Goal: Task Accomplishment & Management: Use online tool/utility

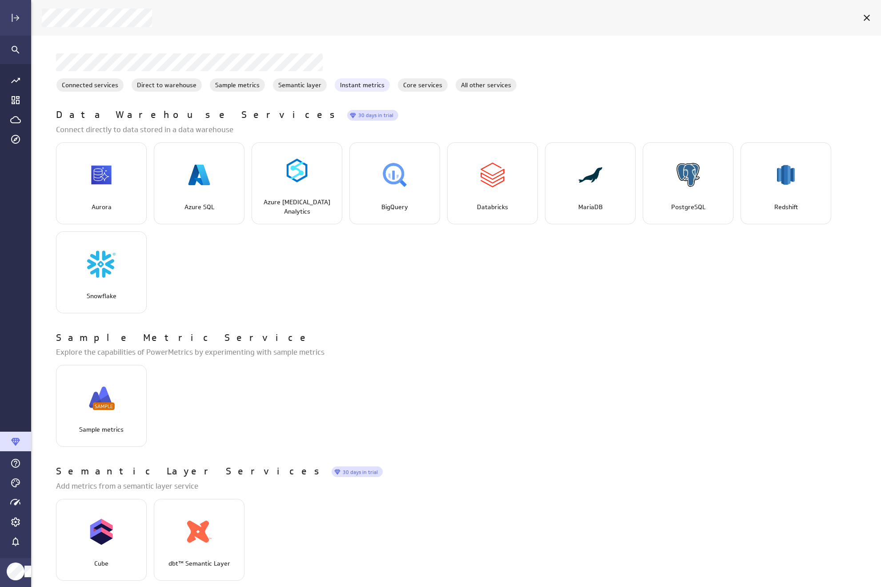
scroll to position [600, 864]
click at [864, 18] on icon "Cancel" at bounding box center [867, 17] width 11 height 11
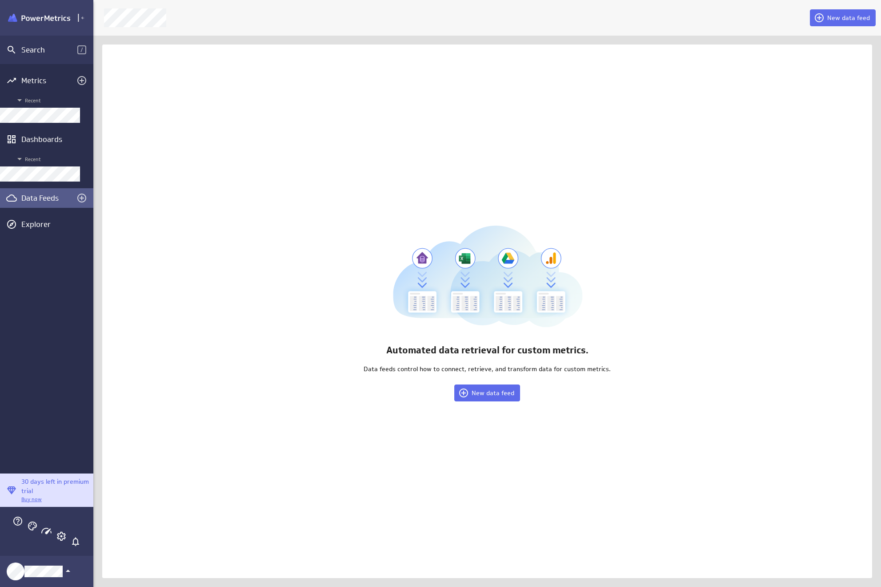
scroll to position [4, 4]
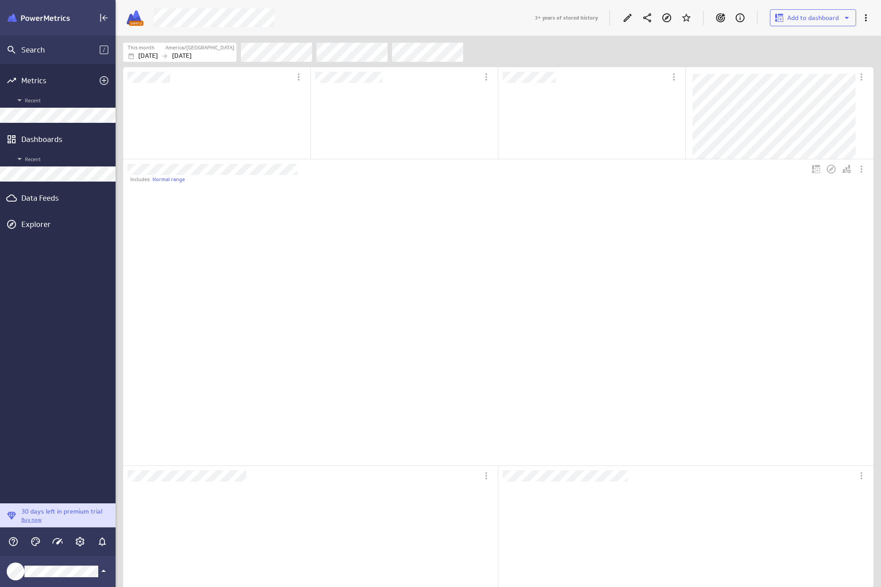
scroll to position [275, 735]
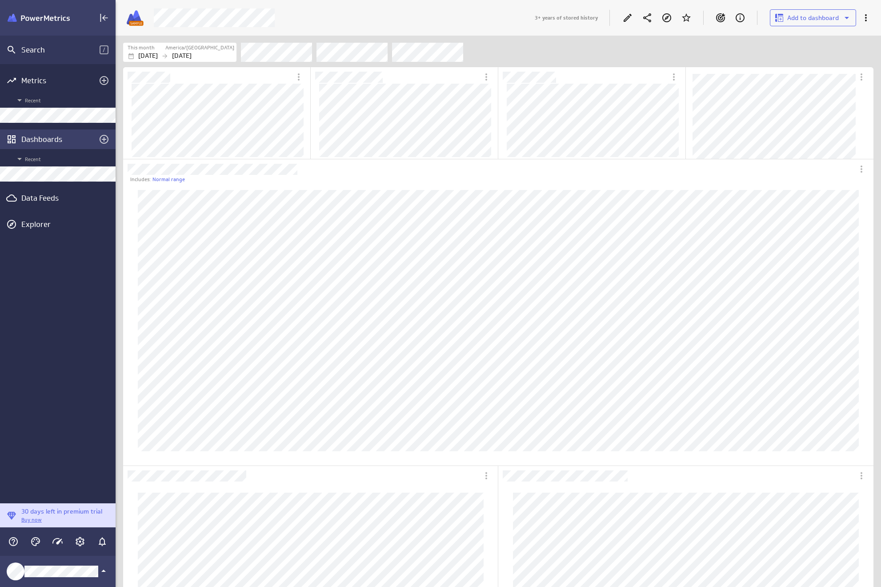
click at [50, 138] on div "Dashboards" at bounding box center [57, 139] width 73 height 10
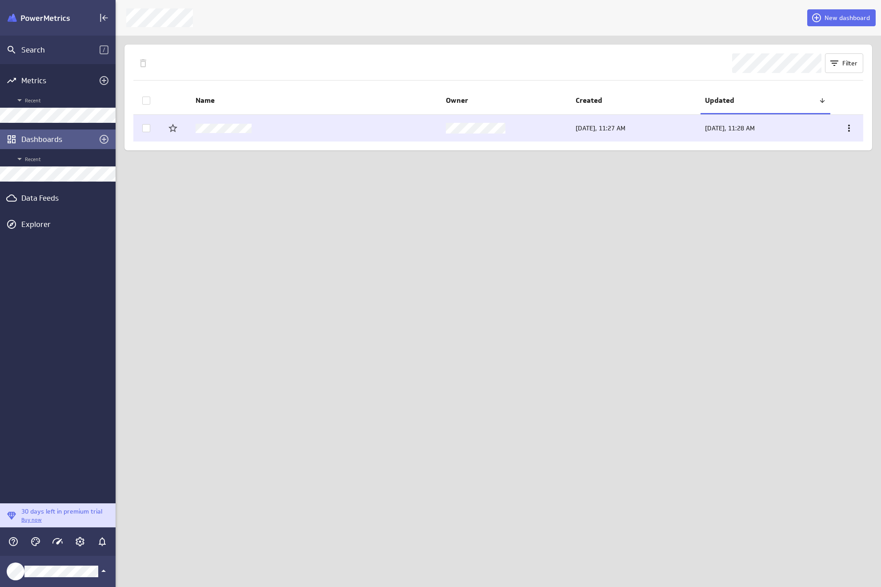
click at [847, 129] on icon at bounding box center [849, 128] width 11 height 11
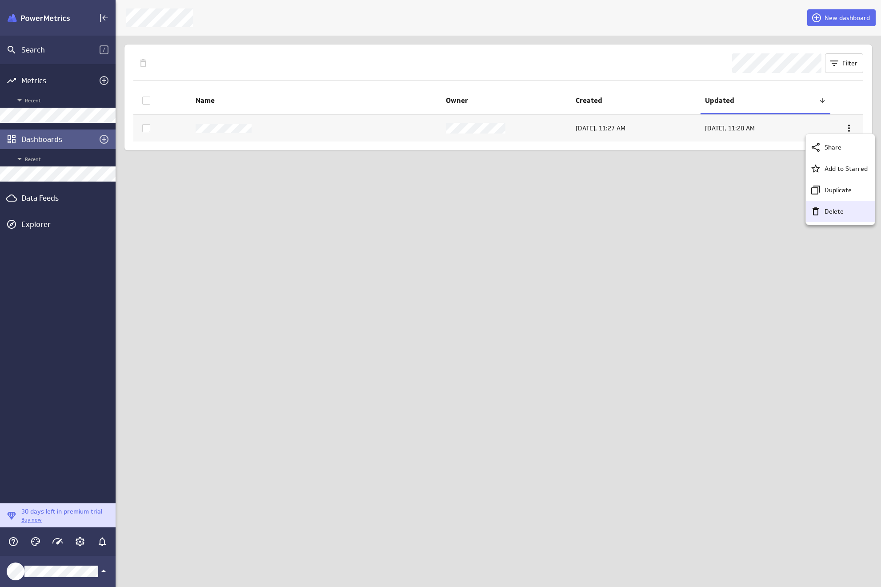
click at [836, 208] on p "Delete" at bounding box center [834, 211] width 19 height 9
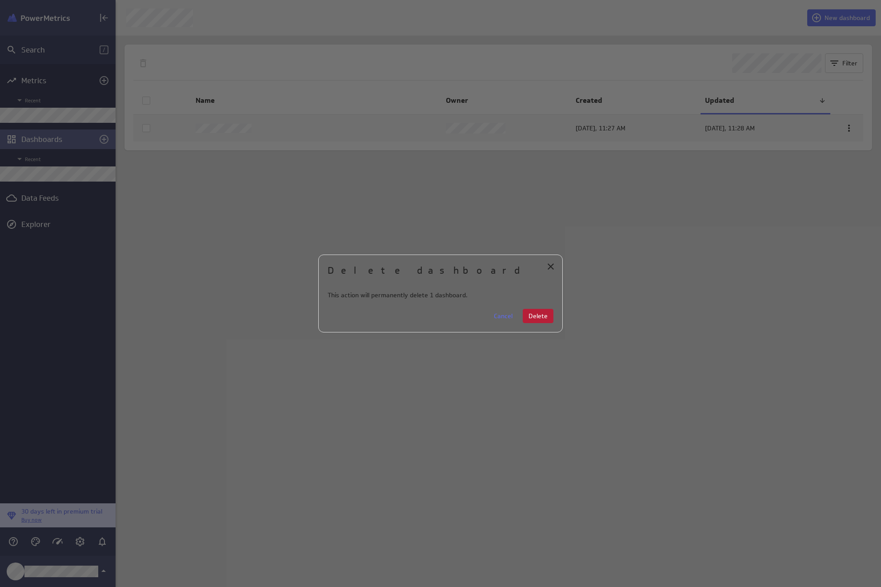
click at [525, 310] on button "Delete" at bounding box center [538, 316] width 31 height 14
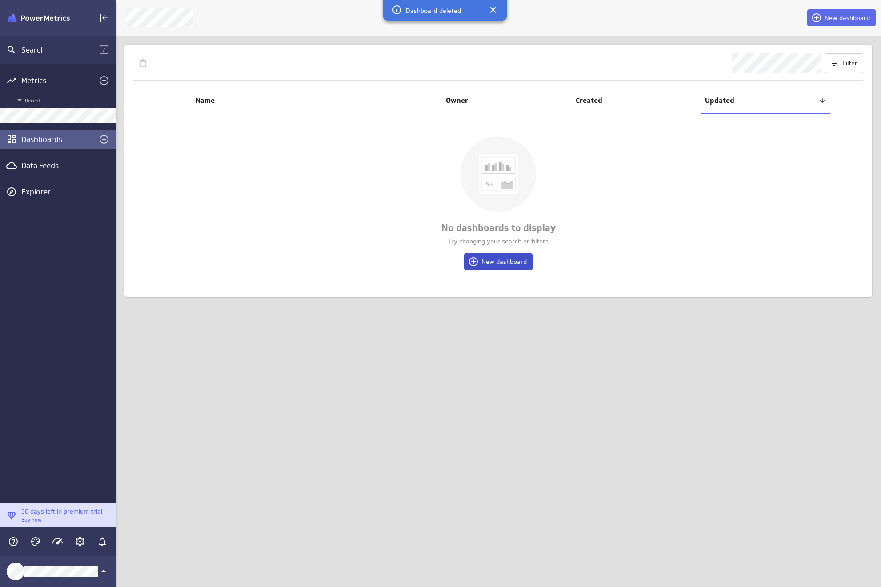
click at [509, 264] on span "New dashboard" at bounding box center [504, 261] width 45 height 8
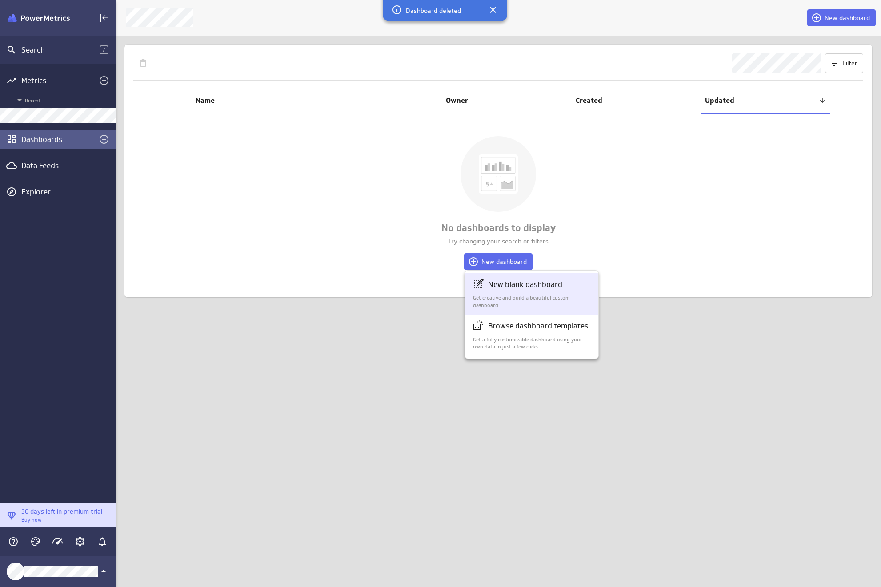
click at [521, 294] on p "Get creative and build a beautiful custom dashboard." at bounding box center [532, 301] width 118 height 15
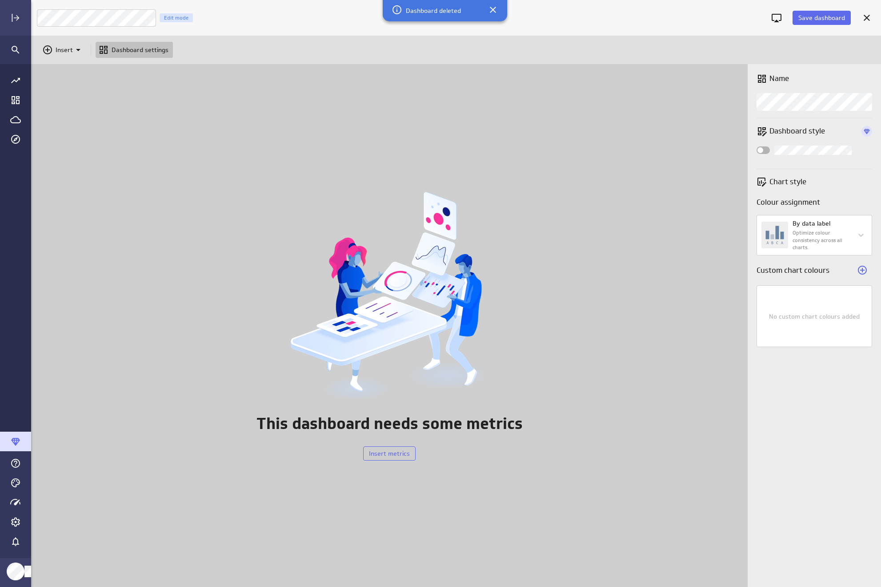
scroll to position [536, 864]
click at [630, 45] on div "Insert Dashboard settings" at bounding box center [456, 50] width 850 height 28
click at [67, 50] on p "Insert" at bounding box center [64, 49] width 17 height 9
click at [121, 102] on div at bounding box center [440, 293] width 881 height 587
click at [67, 54] on p "Insert" at bounding box center [64, 49] width 17 height 9
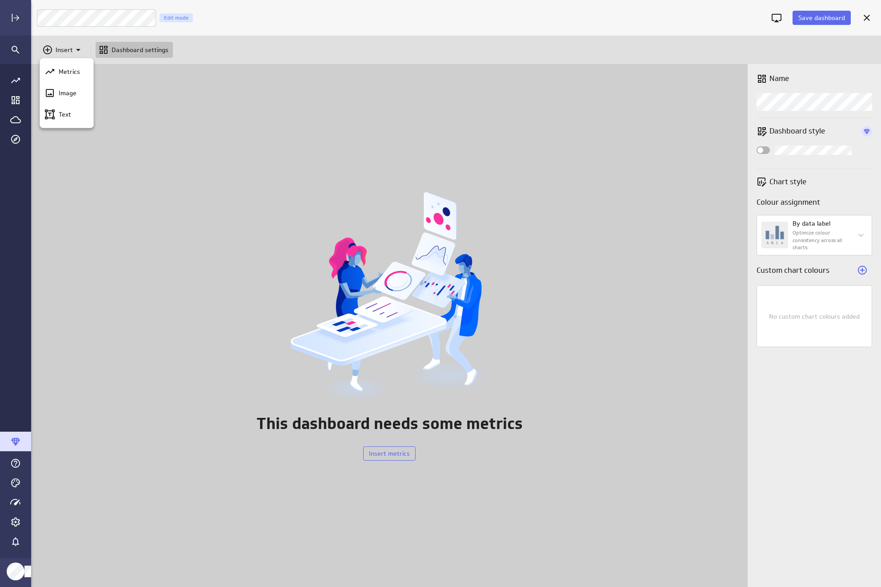
drag, startPoint x: 136, startPoint y: 126, endPoint x: 521, endPoint y: 16, distance: 400.6
click at [137, 126] on div at bounding box center [440, 293] width 881 height 587
click at [73, 52] on icon "Insert" at bounding box center [78, 49] width 11 height 11
click at [68, 73] on p "Metrics" at bounding box center [69, 71] width 21 height 9
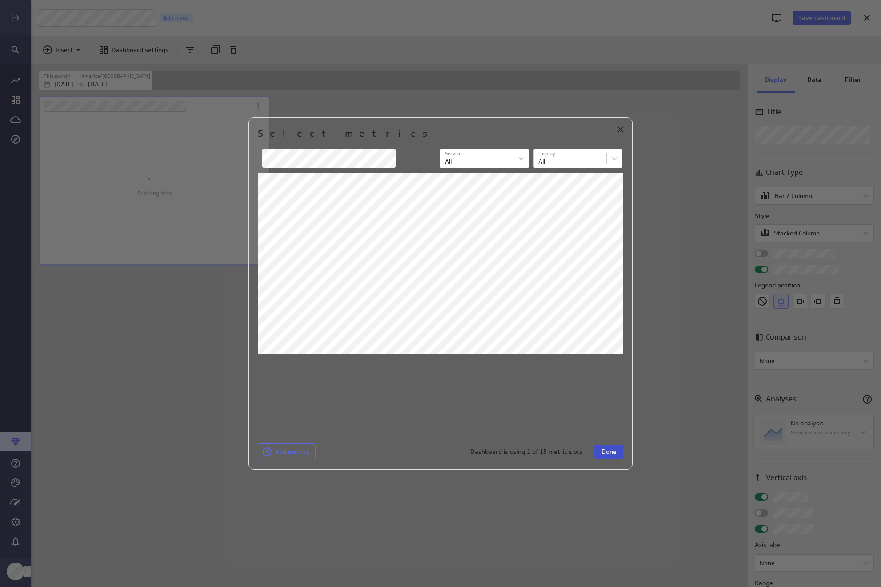
scroll to position [506, 718]
click at [612, 451] on span "Done" at bounding box center [609, 451] width 15 height 8
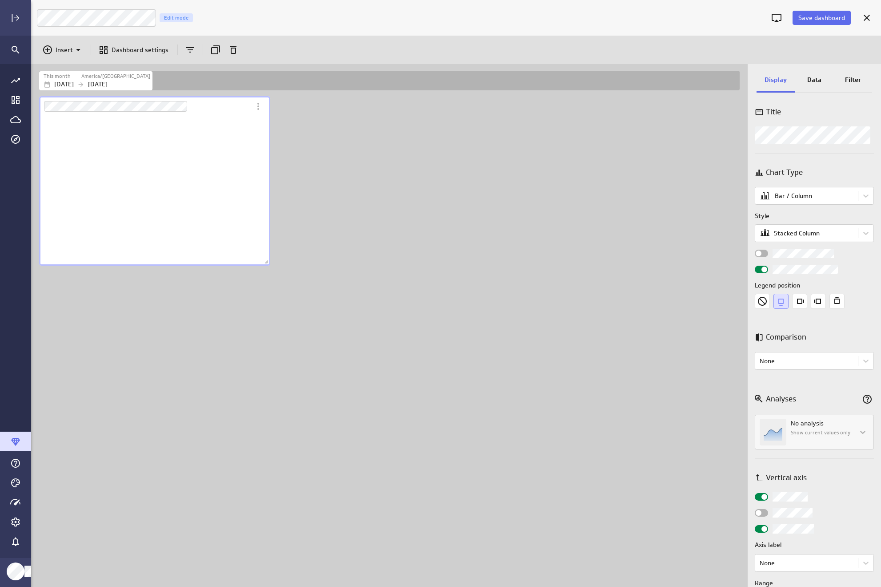
scroll to position [149, 232]
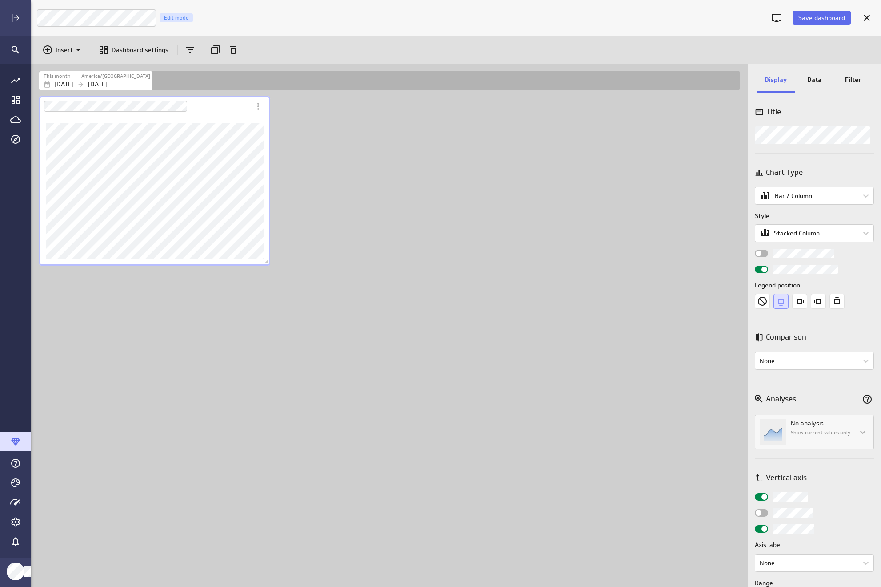
click at [816, 82] on p "Data" at bounding box center [815, 79] width 14 height 9
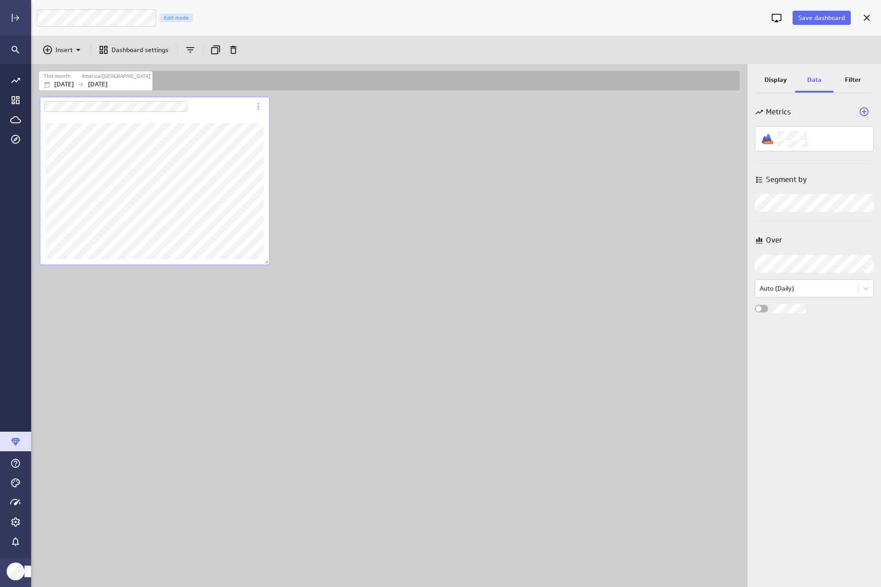
click at [411, 231] on div "Dashboard content with 1 widget" at bounding box center [391, 340] width 708 height 492
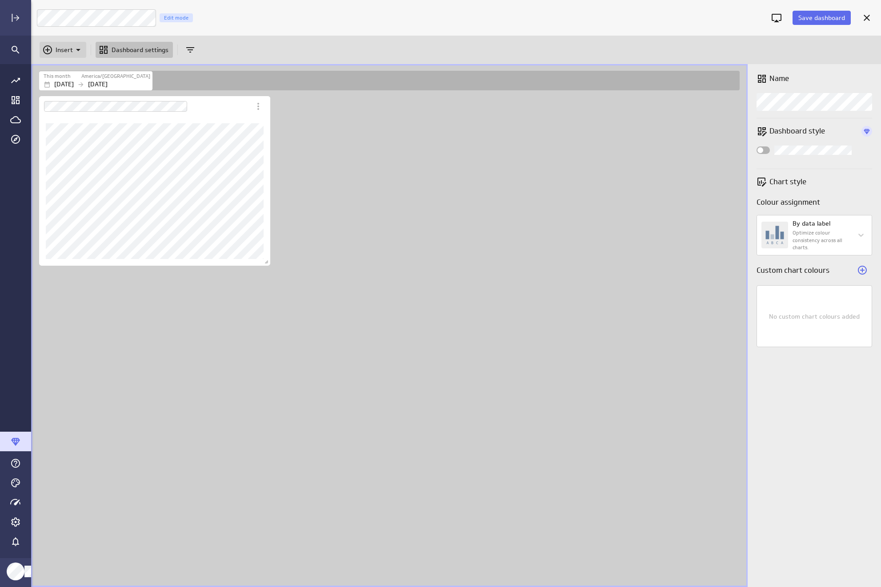
click at [50, 42] on div "Insert" at bounding box center [63, 50] width 47 height 16
click at [63, 69] on p "Metrics" at bounding box center [69, 71] width 21 height 9
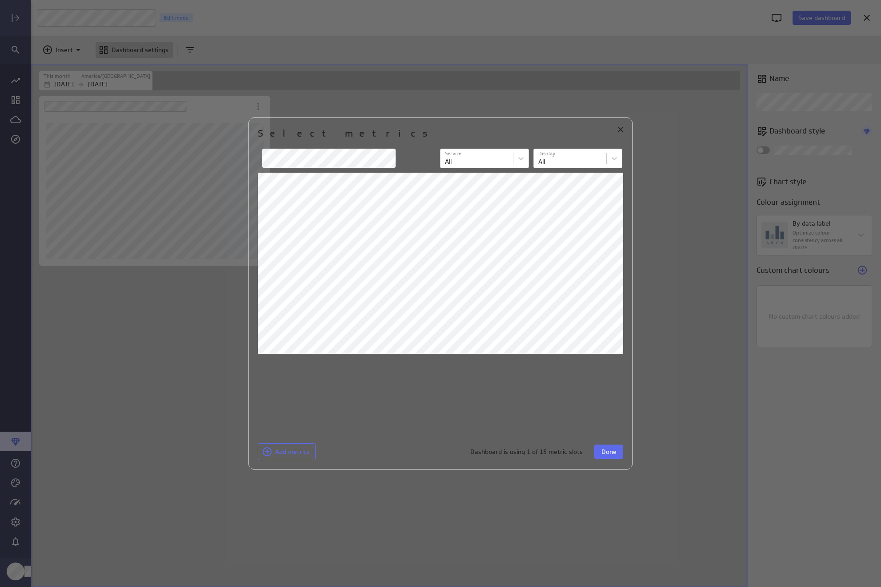
click at [623, 127] on icon "Close" at bounding box center [620, 129] width 11 height 11
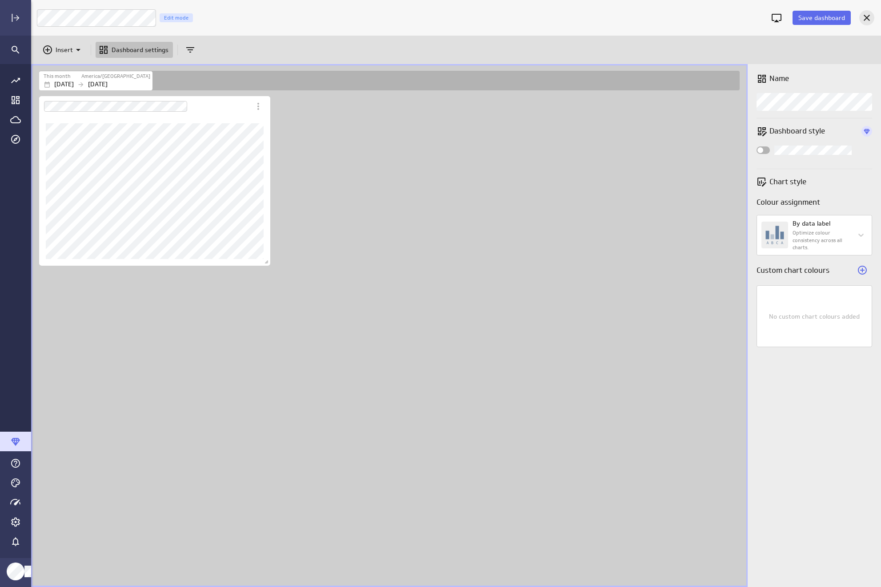
click at [864, 18] on icon "Cancel" at bounding box center [867, 17] width 11 height 11
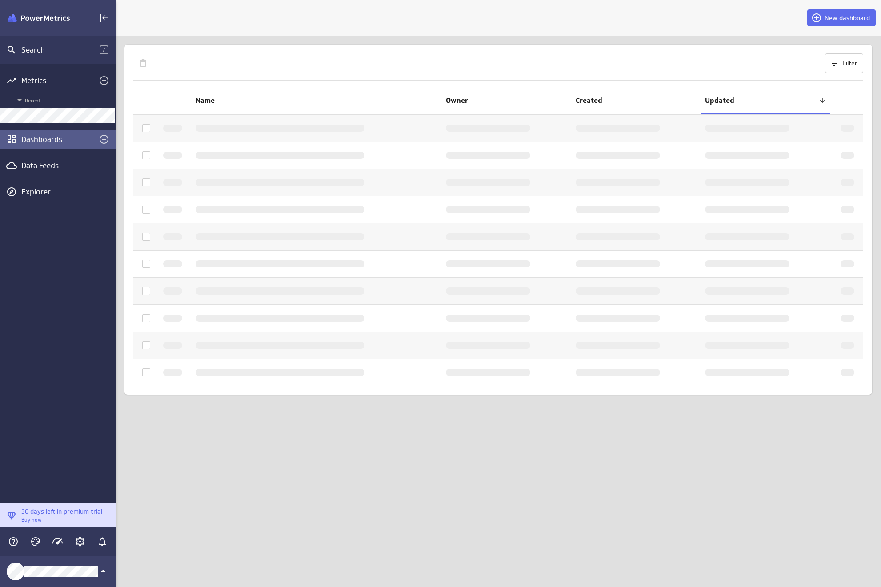
scroll to position [4, 4]
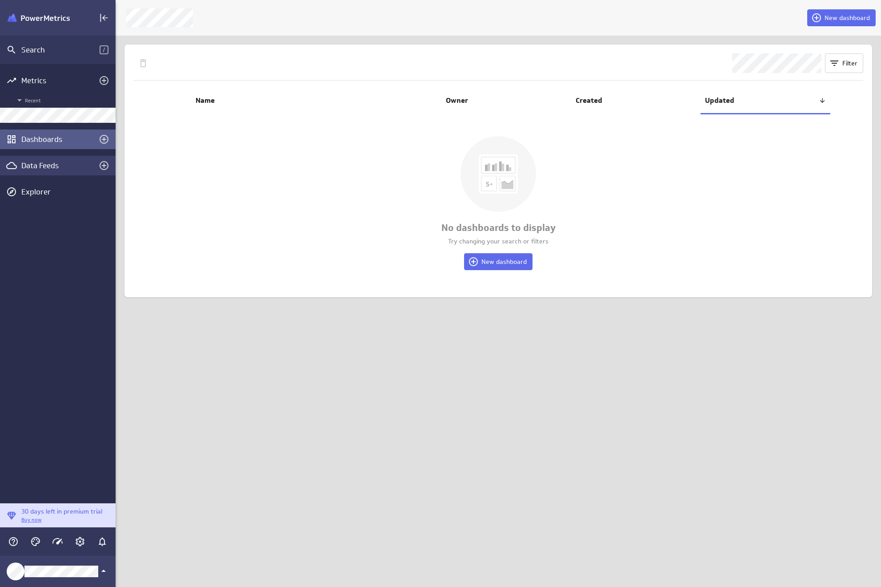
click at [68, 171] on div "Data Feeds" at bounding box center [58, 166] width 116 height 20
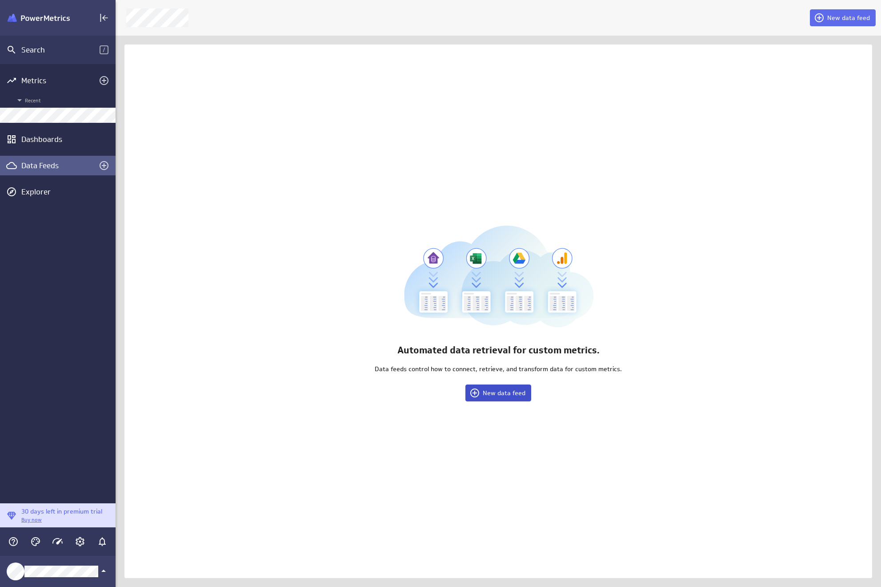
click at [504, 398] on button "New data feed" at bounding box center [499, 392] width 66 height 17
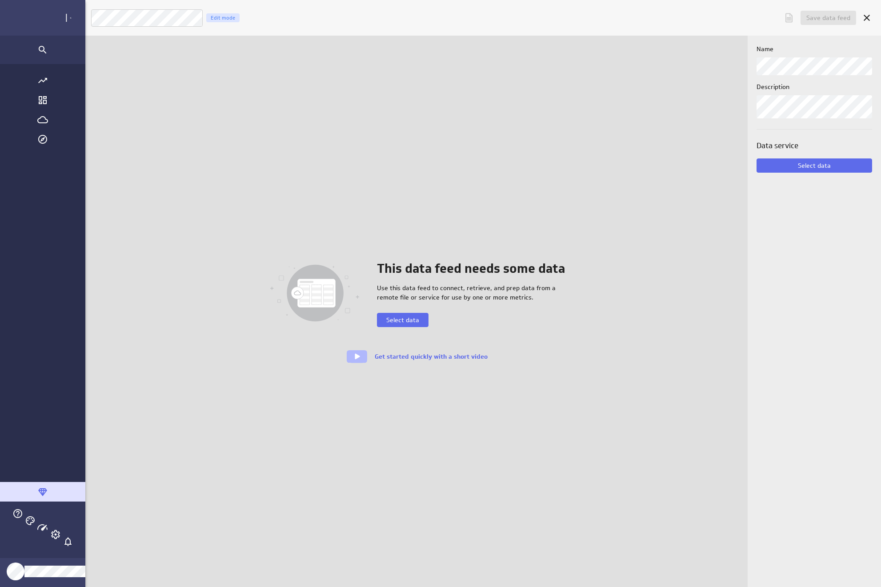
scroll to position [600, 864]
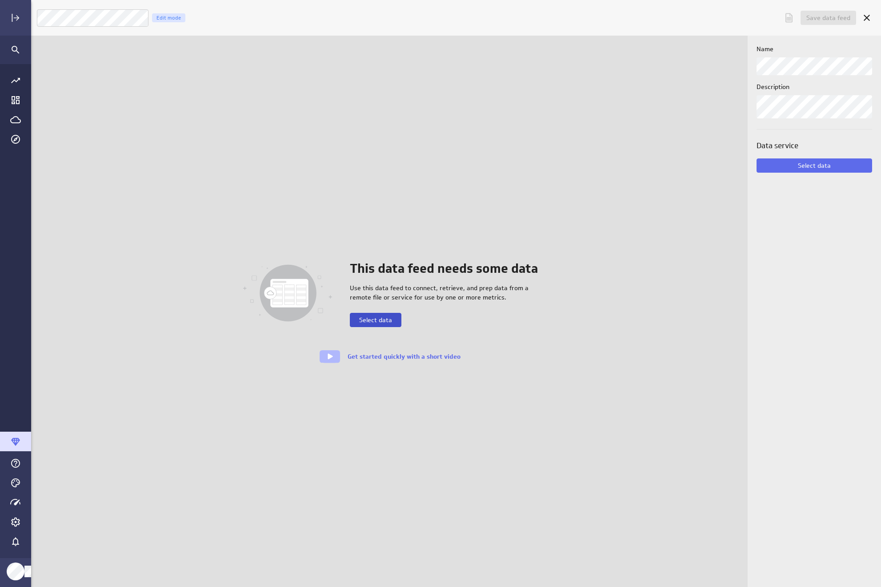
click at [376, 321] on span "Select data" at bounding box center [375, 320] width 33 height 8
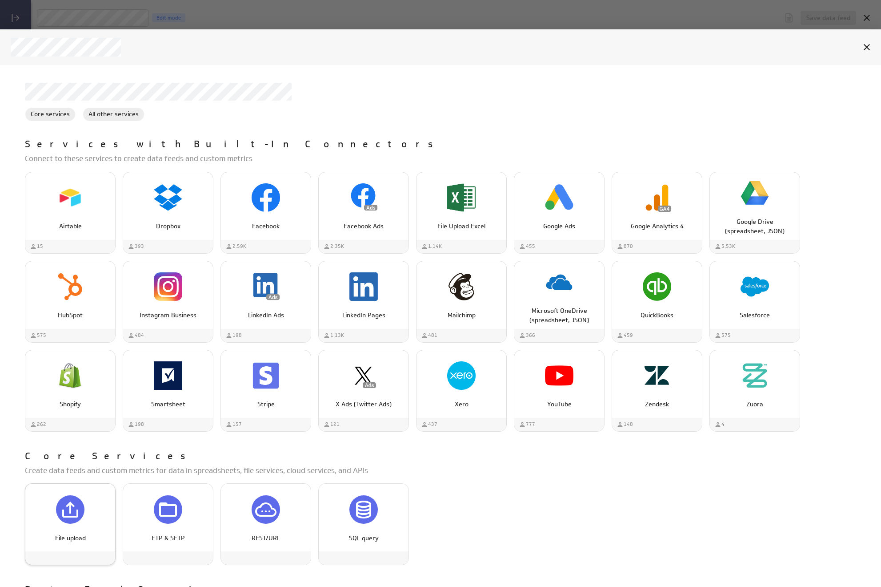
click at [66, 533] on p "File upload" at bounding box center [70, 537] width 71 height 9
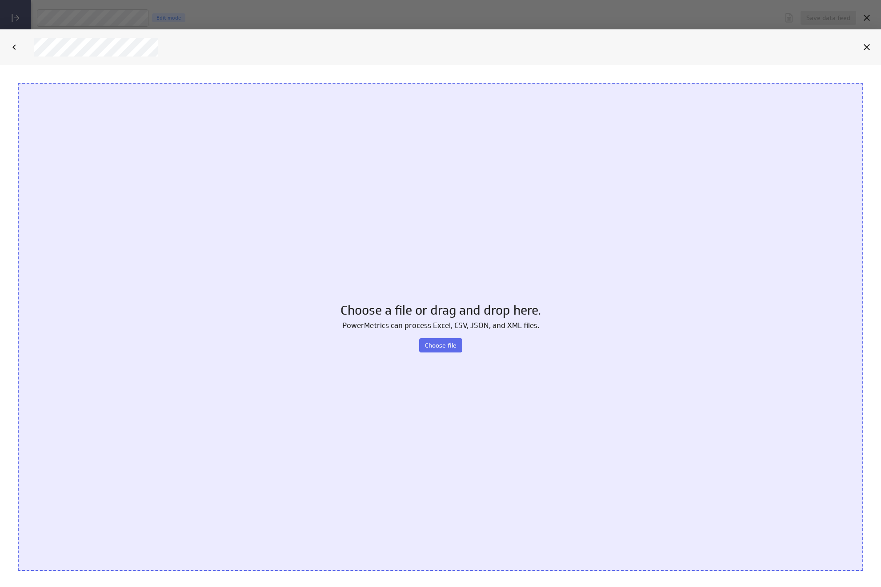
scroll to position [0, 0]
click at [441, 341] on span "Choose file" at bounding box center [441, 345] width 32 height 8
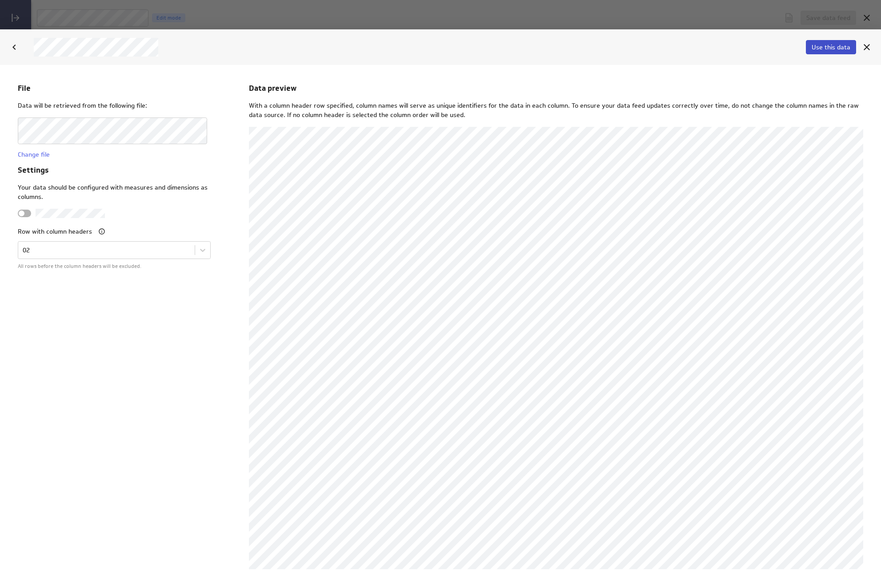
click at [824, 48] on span "Use this data" at bounding box center [831, 47] width 39 height 8
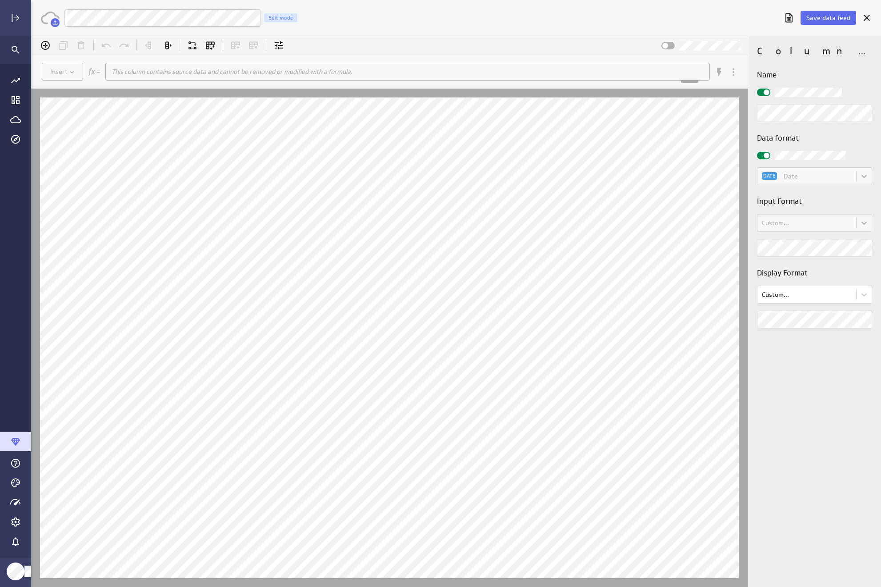
click at [815, 207] on div "Input Format Custom..." at bounding box center [814, 226] width 115 height 61
click at [819, 225] on div "Custom..." at bounding box center [814, 223] width 115 height 18
click at [761, 152] on div at bounding box center [763, 156] width 13 height 8
click at [31, 36] on input "checkbox" at bounding box center [31, 36] width 0 height 0
click at [808, 223] on body "(no message) Insert This column contains source data and cannot be removed or m…" at bounding box center [456, 311] width 850 height 551
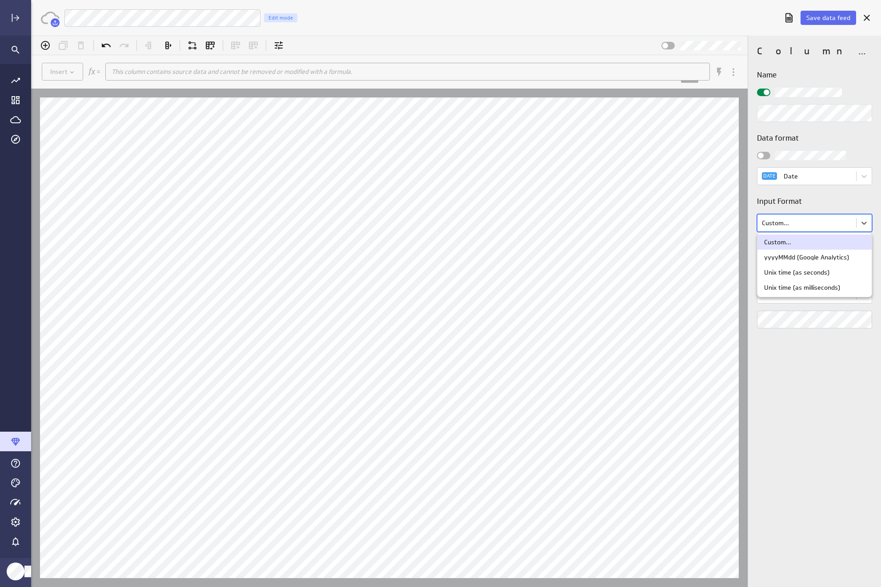
click at [808, 223] on div at bounding box center [456, 311] width 850 height 551
click at [808, 223] on body "(no message) Insert This column contains source data and cannot be removed or m…" at bounding box center [456, 311] width 850 height 551
click at [808, 223] on div at bounding box center [456, 311] width 850 height 551
click at [817, 223] on body "(no message) Insert This column contains source data and cannot be removed or m…" at bounding box center [456, 311] width 850 height 551
click at [818, 217] on div at bounding box center [456, 311] width 850 height 551
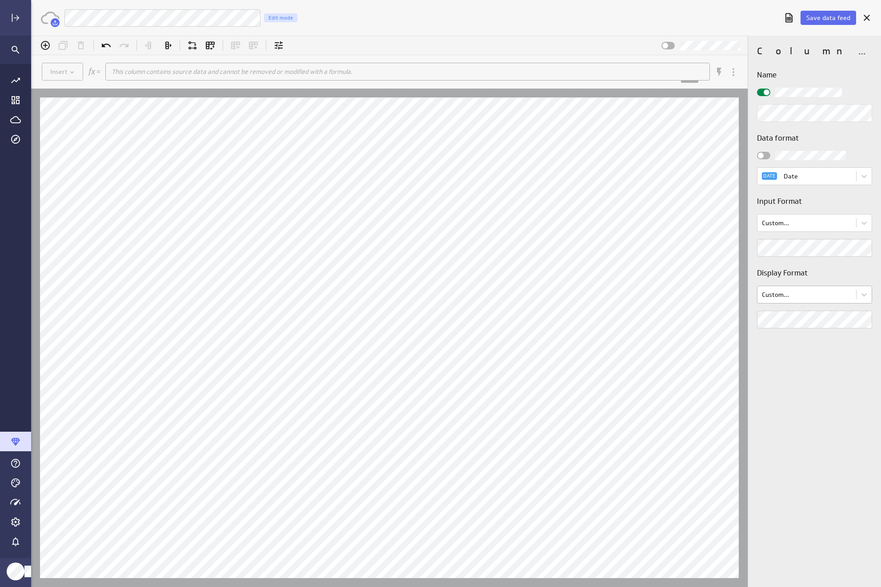
click at [818, 294] on body "(no message) Insert This column contains source data and cannot be removed or m…" at bounding box center [456, 311] width 850 height 551
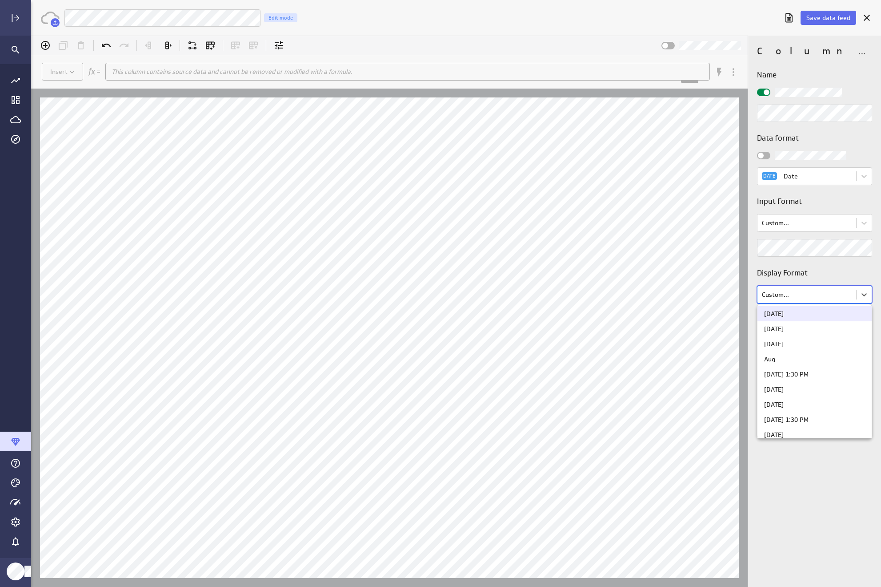
click at [818, 294] on div at bounding box center [456, 311] width 850 height 551
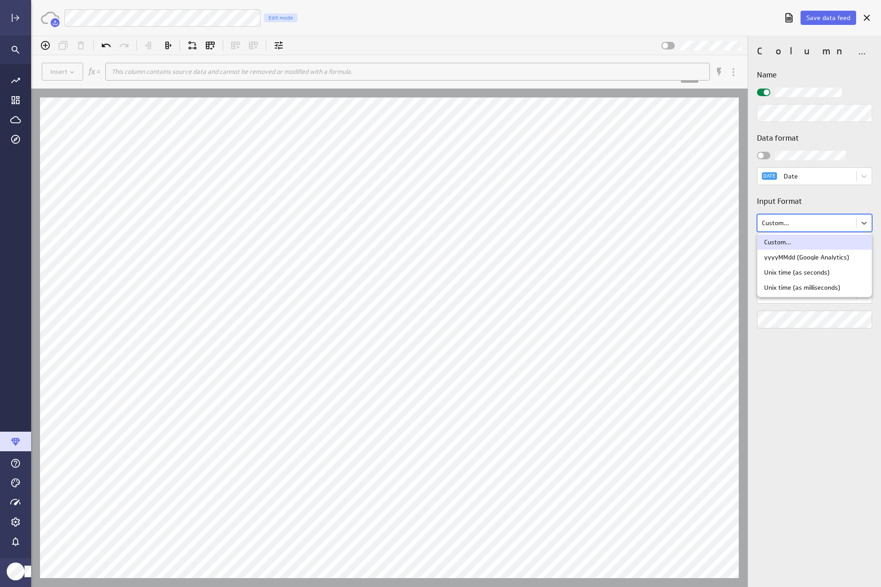
click at [801, 225] on body "(no message) Insert This column contains source data and cannot be removed or m…" at bounding box center [456, 311] width 850 height 551
click at [801, 225] on div at bounding box center [456, 311] width 850 height 551
click at [868, 17] on icon "Cancel" at bounding box center [867, 18] width 6 height 6
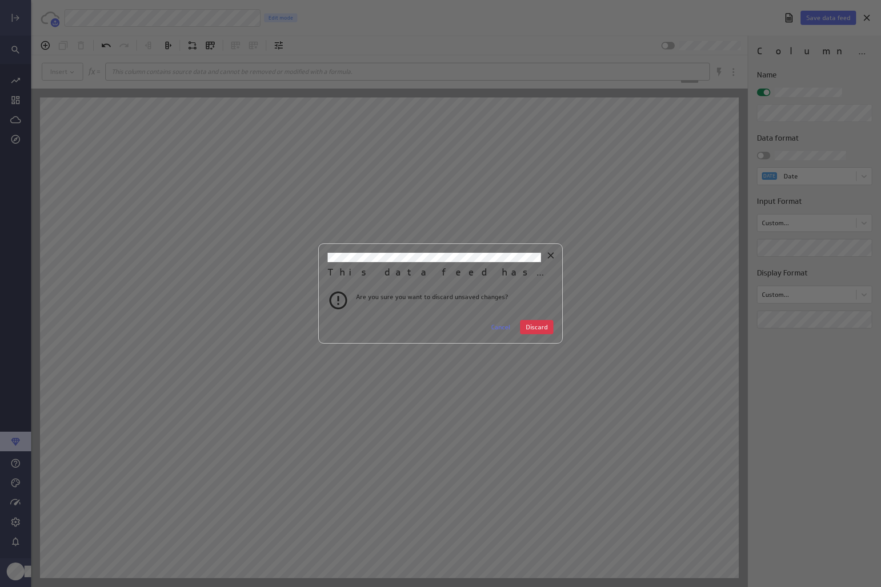
click at [558, 329] on div "This data feed has unsaved changes Are you sure you want to discard unsaved cha…" at bounding box center [440, 293] width 245 height 100
click at [547, 326] on span "Discard" at bounding box center [537, 327] width 22 height 8
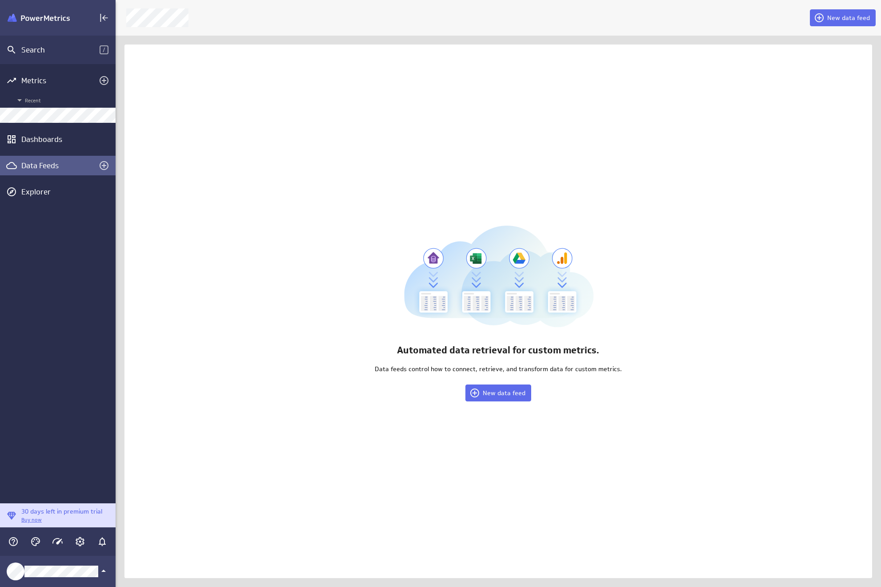
scroll to position [4, 4]
click at [100, 166] on icon "Create a data feed" at bounding box center [104, 165] width 9 height 9
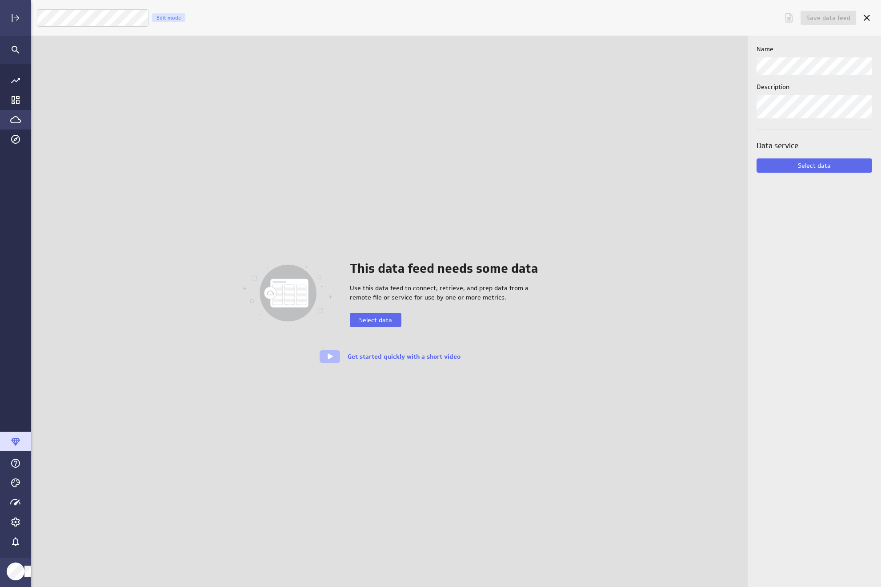
scroll to position [600, 864]
click at [383, 325] on button "Select data" at bounding box center [376, 320] width 52 height 14
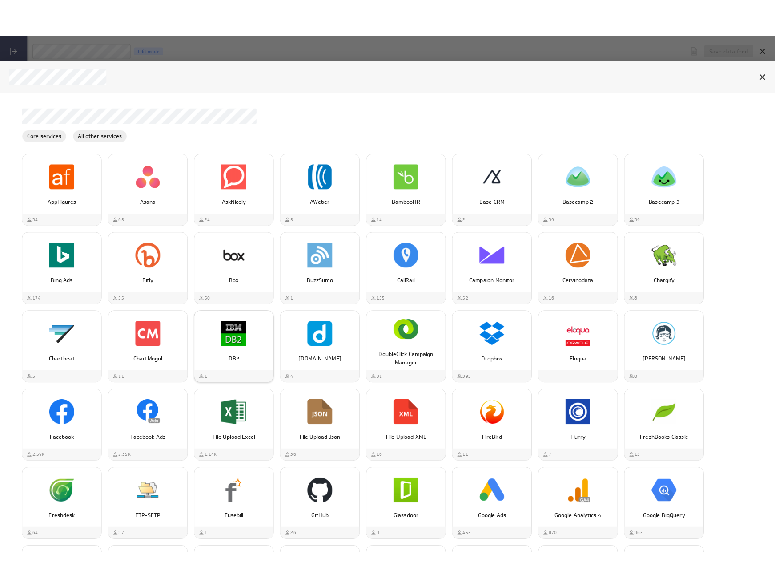
scroll to position [580, 0]
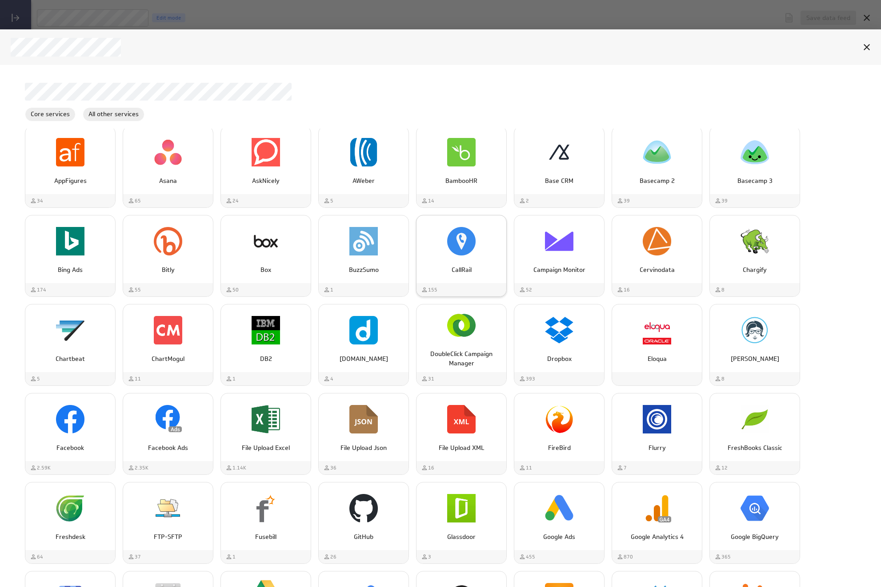
click at [469, 237] on img "CallRail" at bounding box center [461, 241] width 28 height 28
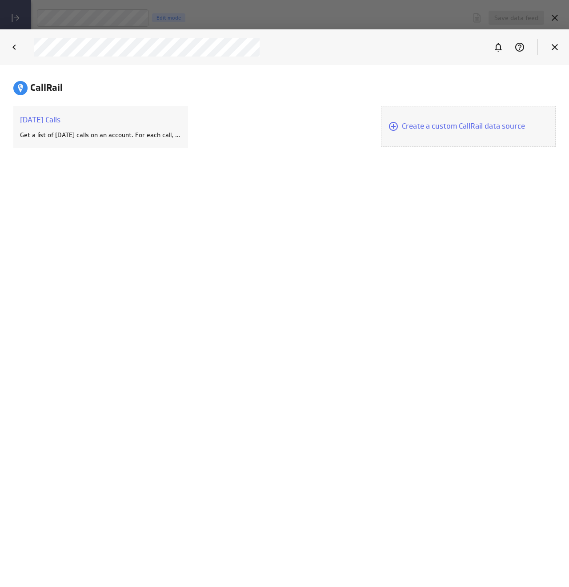
scroll to position [600, 552]
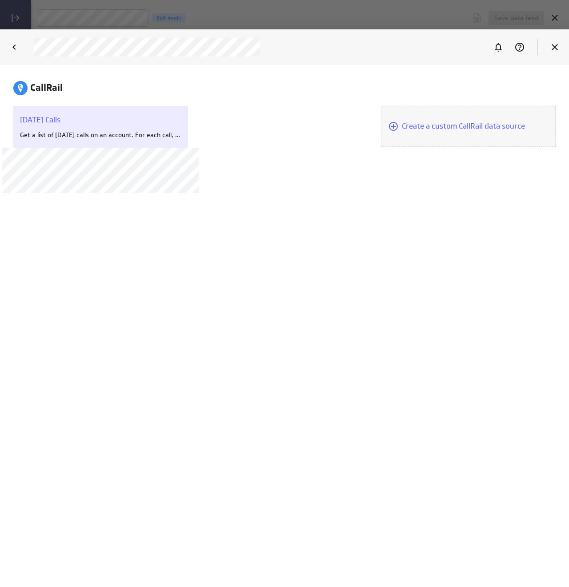
click at [64, 114] on div "[DATE] Calls Get a list of [DATE] calls on an account. For each call, measures …" at bounding box center [100, 127] width 175 height 42
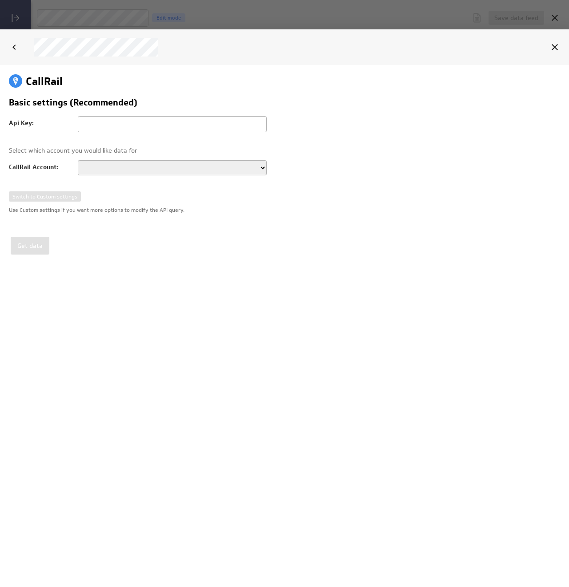
scroll to position [0, 0]
click at [17, 47] on icon "Back" at bounding box center [14, 47] width 11 height 11
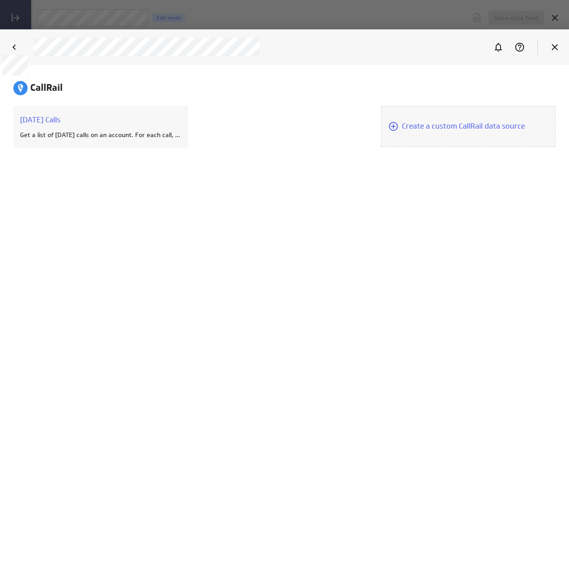
click at [17, 47] on icon at bounding box center [14, 47] width 11 height 11
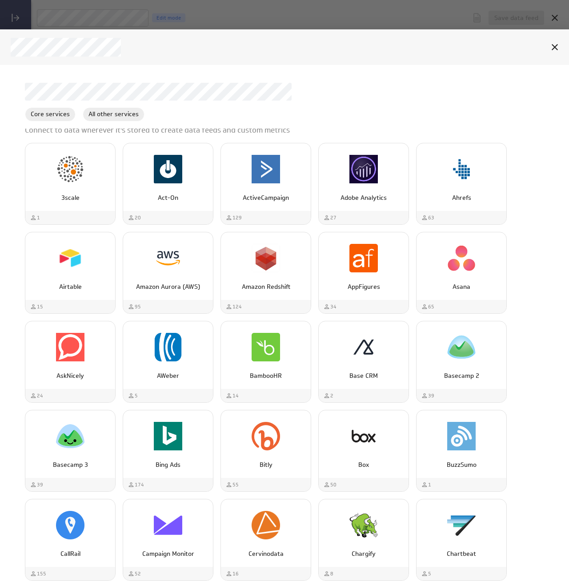
scroll to position [684, 0]
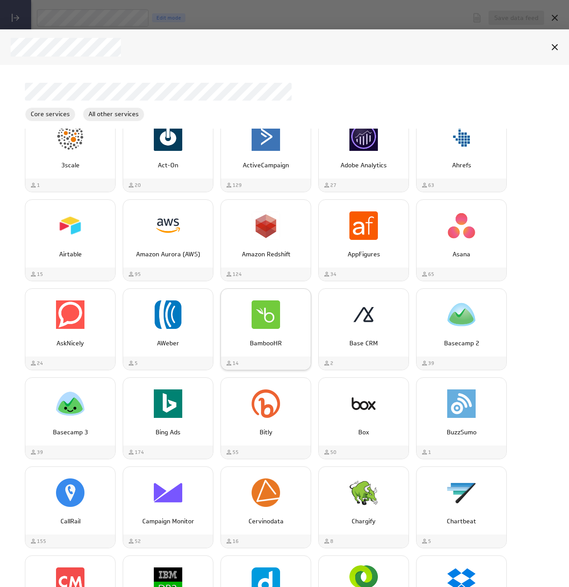
click at [273, 316] on img "BambooHR" at bounding box center [266, 314] width 28 height 28
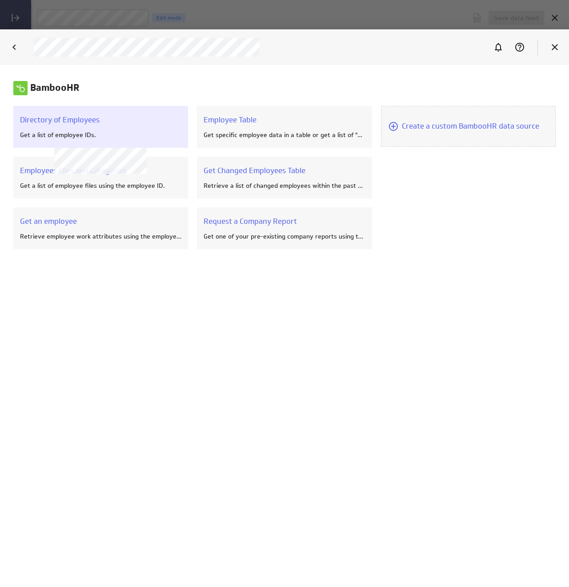
click at [91, 122] on div "Directory of Employees" at bounding box center [100, 120] width 161 height 10
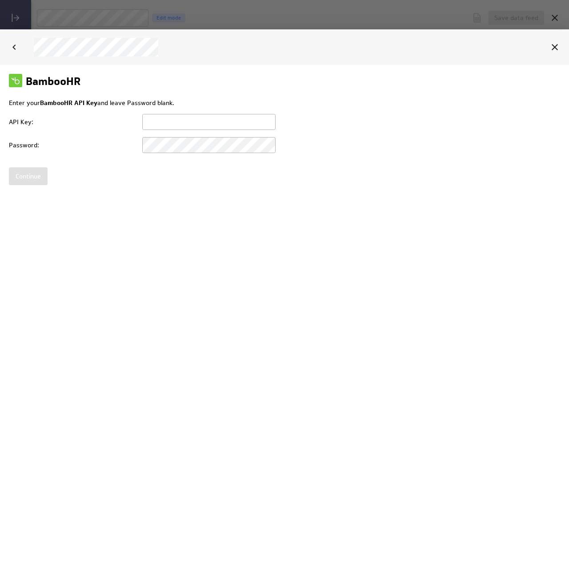
scroll to position [0, 0]
click at [173, 122] on input "text" at bounding box center [208, 121] width 133 height 16
click at [189, 193] on html "BambooHR Enter your BambooHR API Key and leave Password blank. API Key: Passwor…" at bounding box center [284, 128] width 569 height 129
click at [18, 43] on icon "Back" at bounding box center [14, 47] width 11 height 11
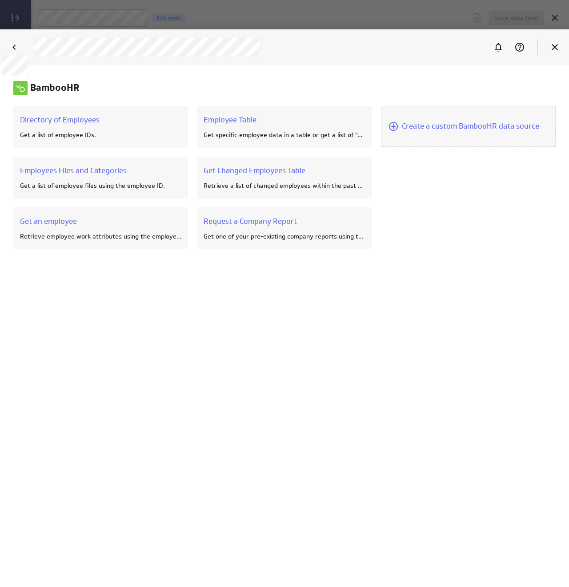
click at [18, 43] on icon at bounding box center [14, 47] width 11 height 11
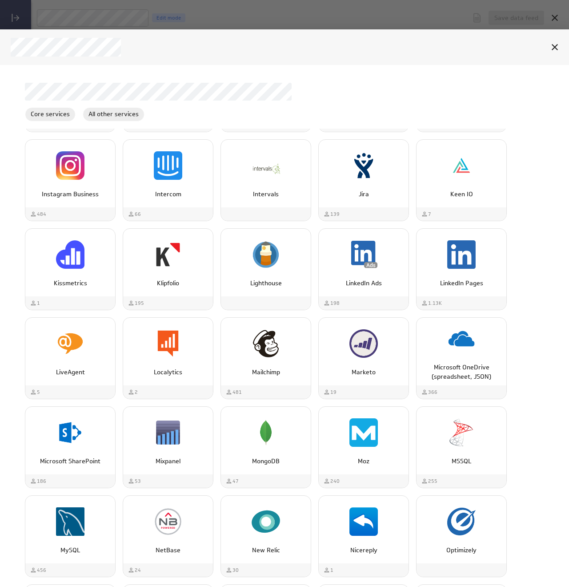
scroll to position [1750, 0]
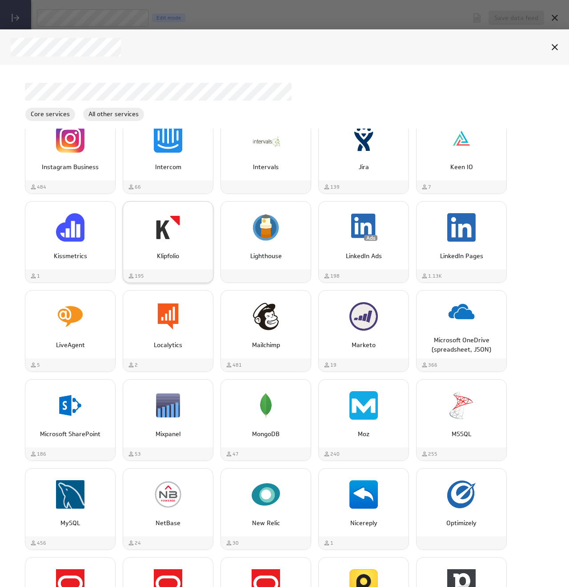
click at [193, 233] on div "Klipfolio" at bounding box center [168, 227] width 90 height 34
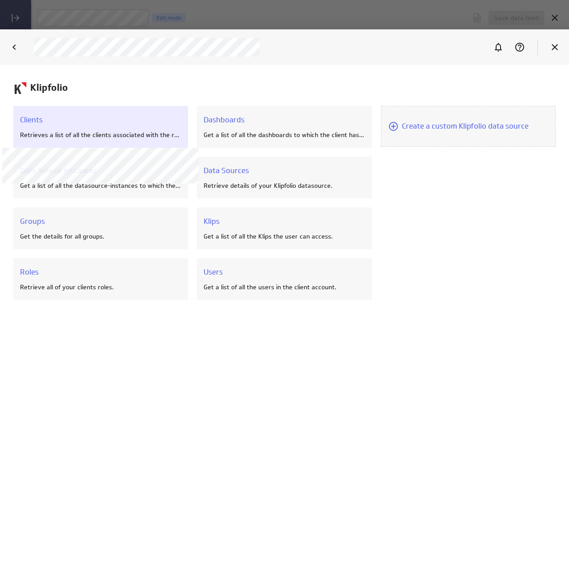
click at [90, 128] on div "Clients Retrieves a list of all the clients associated with the requesting acco…" at bounding box center [100, 127] width 175 height 42
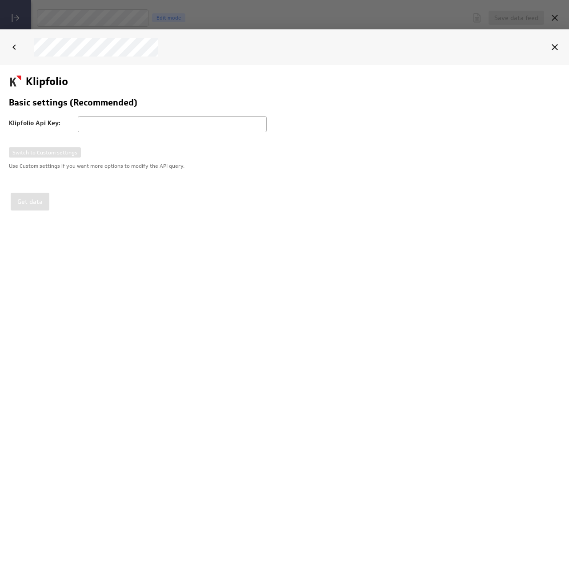
scroll to position [0, 0]
click at [11, 42] on icon "Back" at bounding box center [14, 47] width 11 height 11
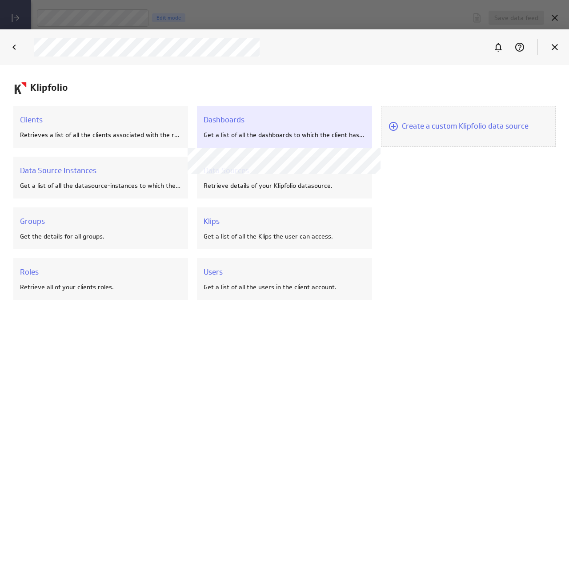
click at [233, 127] on div "Dashboards Get a list of all the dashboards to which the client has access." at bounding box center [284, 127] width 175 height 42
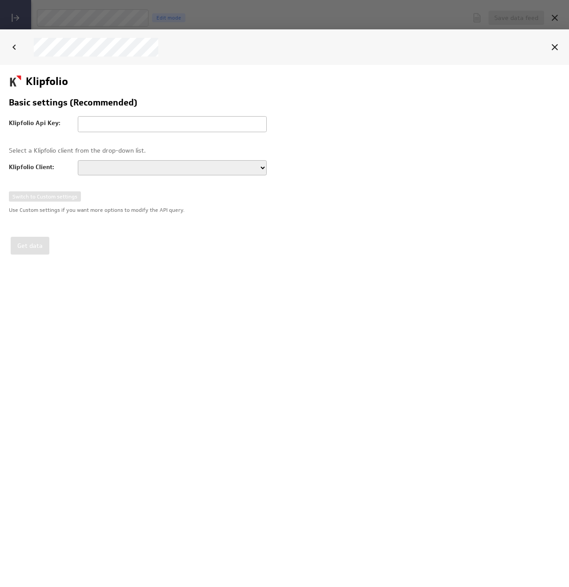
click at [137, 171] on select at bounding box center [172, 167] width 189 height 15
click at [260, 168] on select at bounding box center [172, 167] width 189 height 15
click at [13, 47] on icon "Back" at bounding box center [13, 46] width 3 height 5
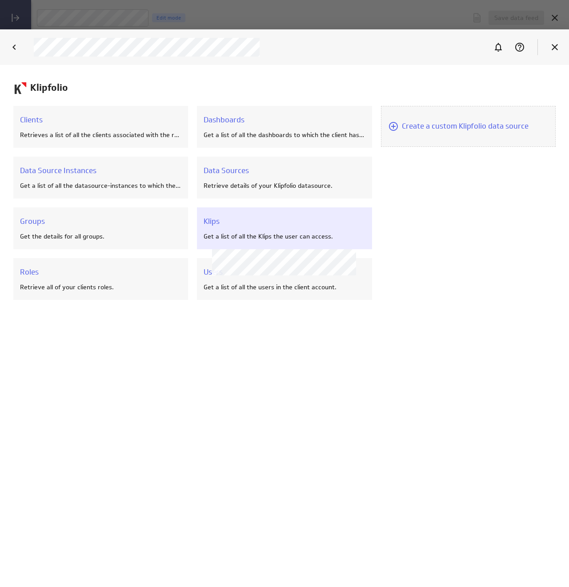
click at [217, 224] on div "Klips" at bounding box center [284, 221] width 161 height 10
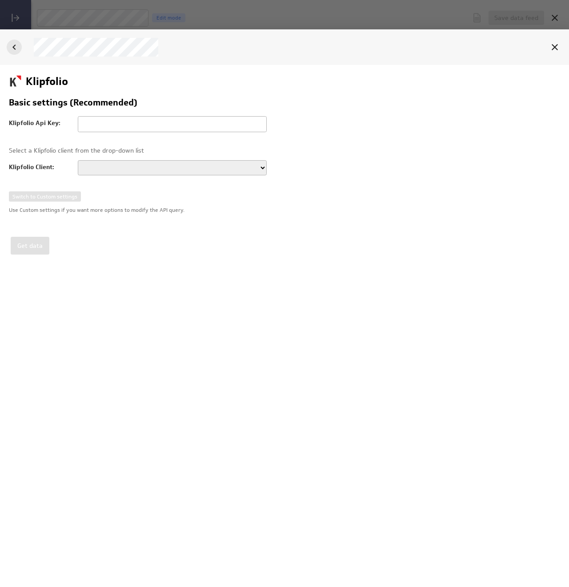
click at [15, 45] on icon "Back" at bounding box center [13, 46] width 3 height 5
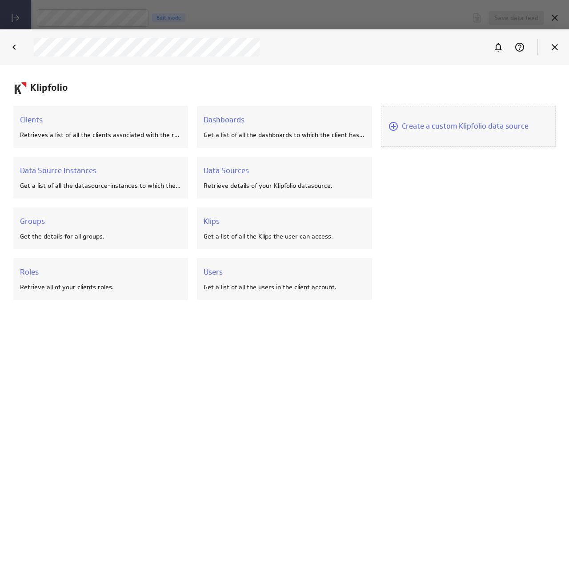
click at [15, 45] on icon "Back" at bounding box center [13, 46] width 3 height 5
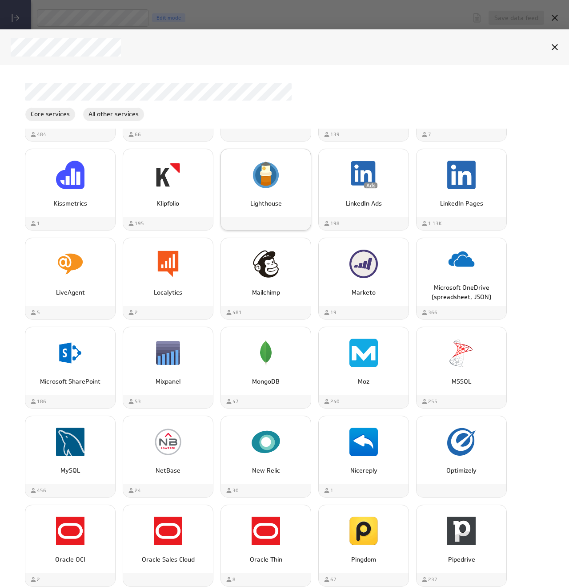
scroll to position [1833, 0]
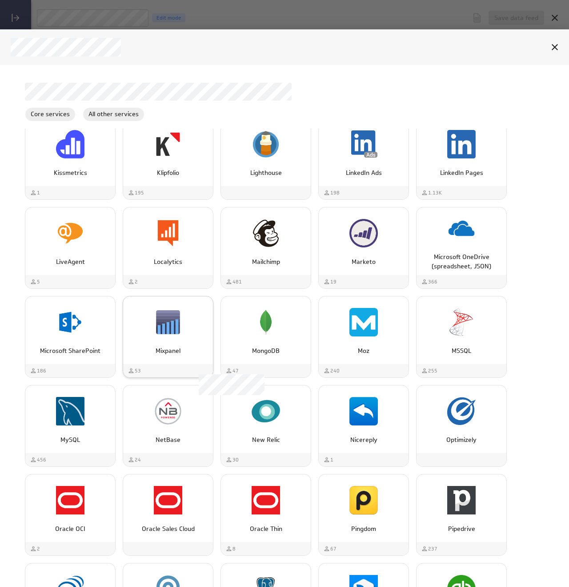
click at [185, 332] on div "Mixpanel" at bounding box center [168, 322] width 90 height 34
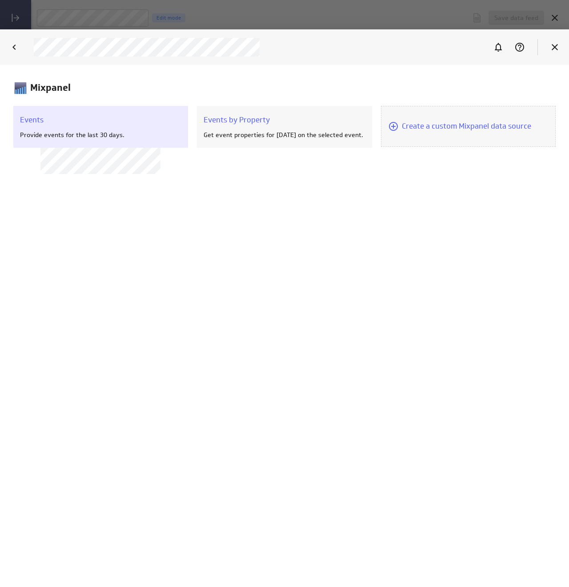
click at [101, 121] on div "Events" at bounding box center [100, 120] width 161 height 10
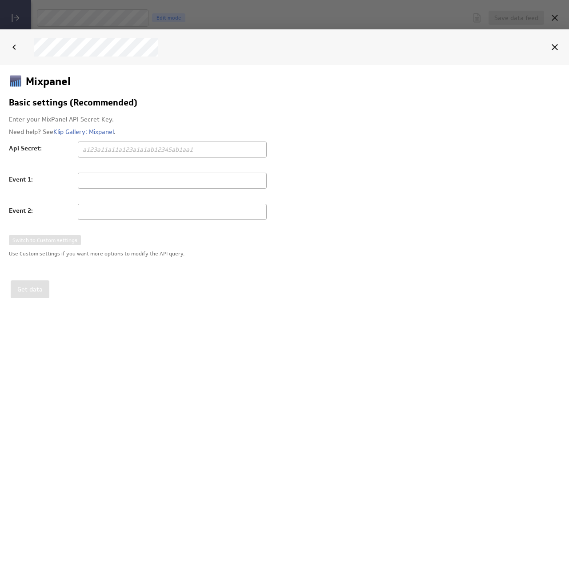
scroll to position [0, 0]
click at [99, 131] on link "Klip Gallery: Mixpanel" at bounding box center [83, 131] width 60 height 8
click at [16, 48] on icon "Back" at bounding box center [14, 47] width 11 height 11
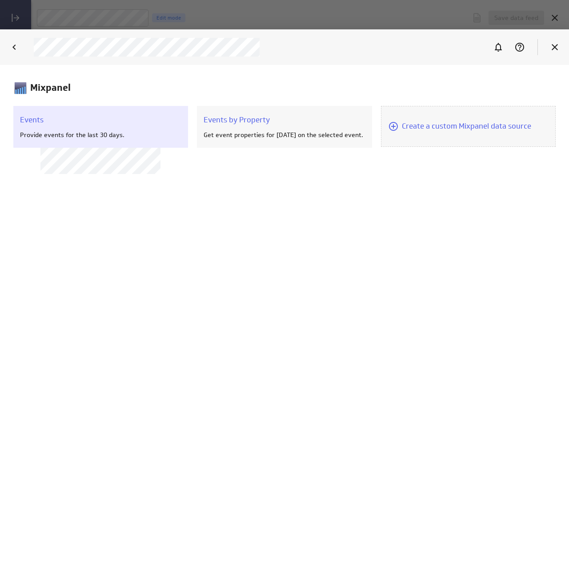
click at [38, 122] on div "Events" at bounding box center [100, 120] width 161 height 10
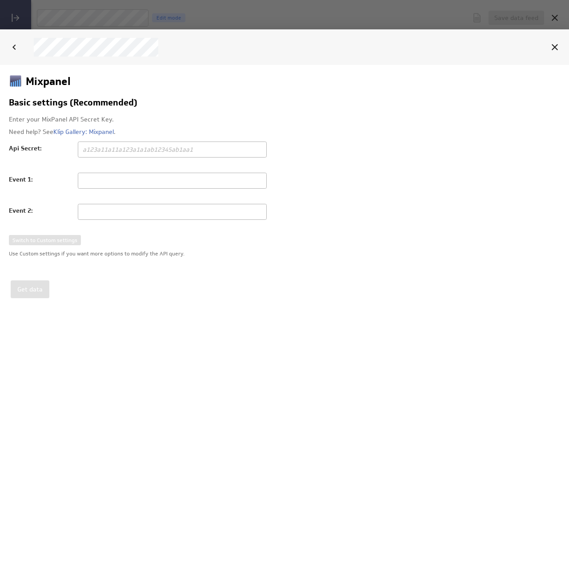
click at [112, 149] on input "text" at bounding box center [172, 149] width 189 height 16
paste input "1f499da16f4c60485a53ff384f548b30"
type input "1f499da16f4c60485a53ff384f548b30"
click at [107, 180] on input "text" at bounding box center [172, 180] width 189 height 16
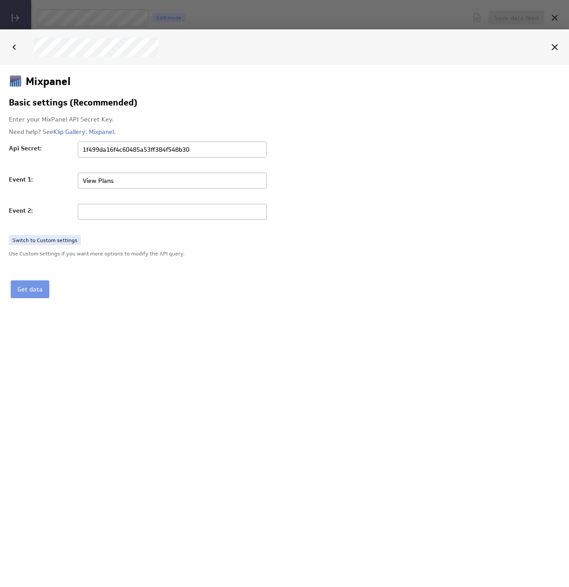
type input "View Plans"
click at [112, 211] on input "text" at bounding box center [172, 211] width 189 height 16
click at [156, 288] on div "Mixpanel Basic settings (Recommended) Enter your MixPanel API Secret Key. Need …" at bounding box center [287, 185] width 556 height 224
click at [42, 286] on button "Get data" at bounding box center [30, 289] width 39 height 18
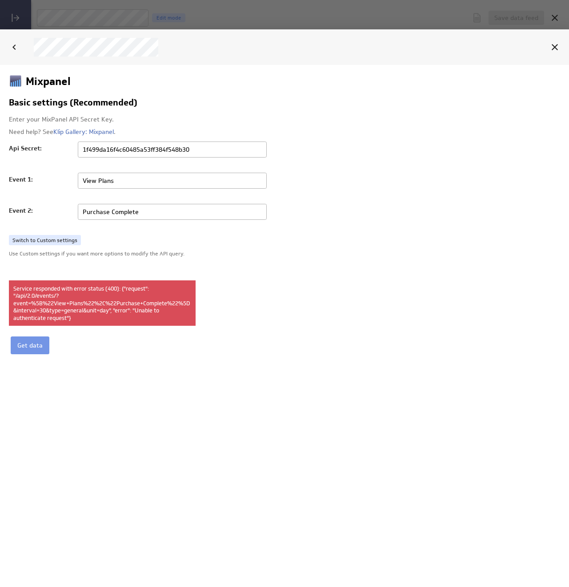
drag, startPoint x: 146, startPoint y: 213, endPoint x: 74, endPoint y: 212, distance: 72.0
click at [74, 212] on div "Event 2: Purchase Complete" at bounding box center [142, 215] width 267 height 24
drag, startPoint x: 126, startPoint y: 181, endPoint x: 68, endPoint y: 180, distance: 58.3
click at [68, 180] on div "Event 1: View Plans" at bounding box center [142, 184] width 267 height 24
drag, startPoint x: 168, startPoint y: 215, endPoint x: 55, endPoint y: 210, distance: 113.5
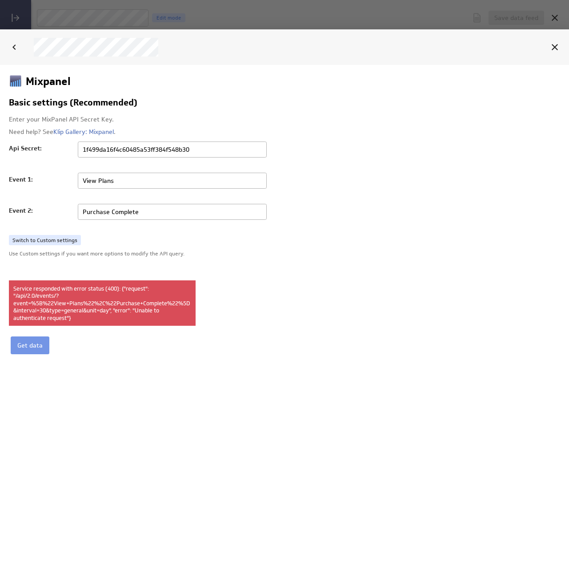
click at [55, 210] on div "Event 2: Purchase Complete" at bounding box center [142, 215] width 267 height 24
paste input "View Plans"
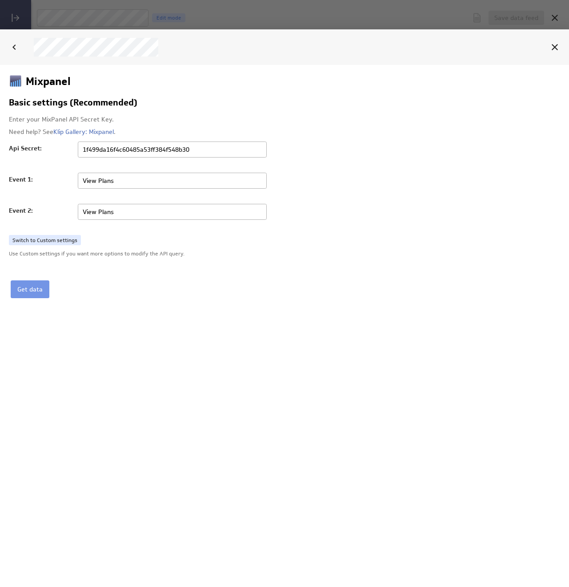
type input "View Plans"
drag, startPoint x: 133, startPoint y: 180, endPoint x: 99, endPoint y: 181, distance: 33.8
click at [99, 181] on input "View Plans" at bounding box center [172, 180] width 189 height 16
type input "View Dashboard"
click at [31, 285] on button "Get data" at bounding box center [30, 289] width 39 height 18
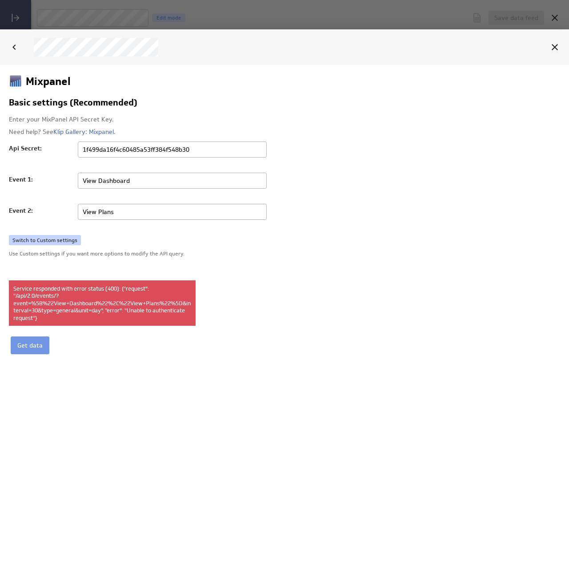
click at [68, 239] on link "Switch to Custom settings" at bounding box center [45, 239] width 72 height 11
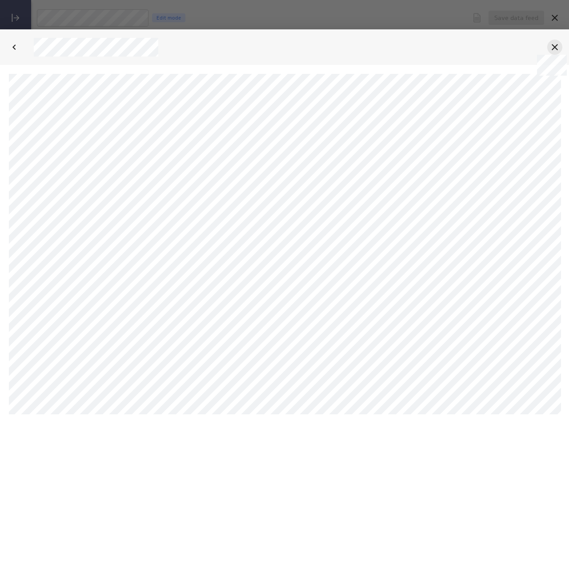
click at [552, 46] on icon at bounding box center [555, 47] width 11 height 11
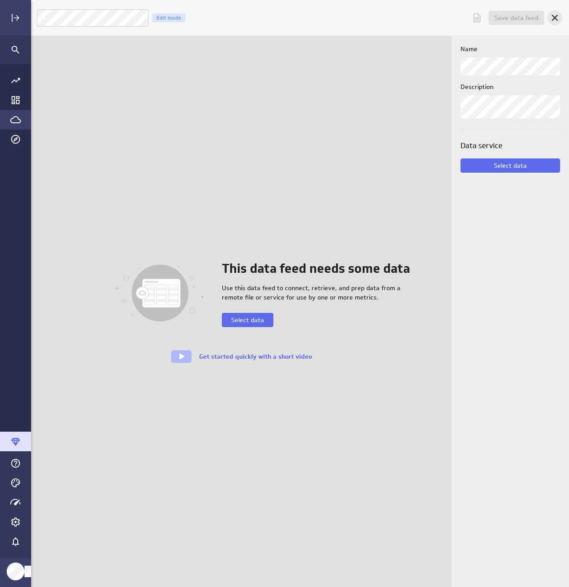
click at [555, 18] on icon "Cancel" at bounding box center [555, 18] width 6 height 6
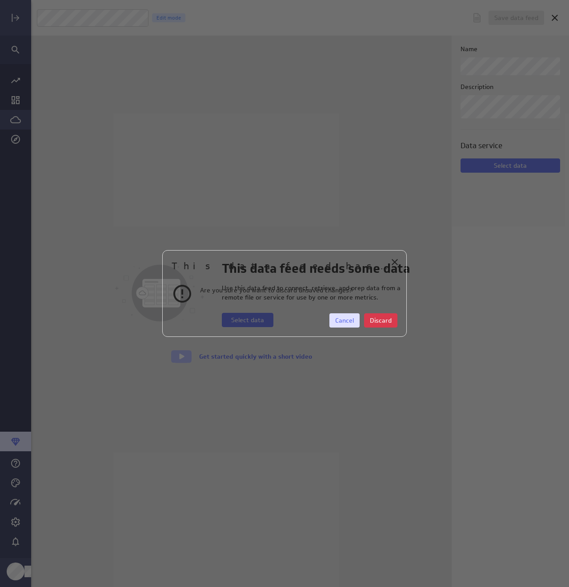
click at [344, 323] on span "Cancel" at bounding box center [344, 320] width 19 height 8
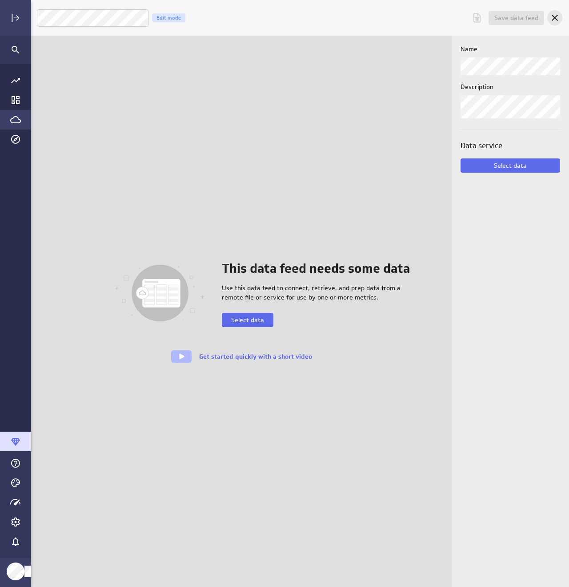
click at [553, 18] on icon "Cancel" at bounding box center [555, 17] width 11 height 11
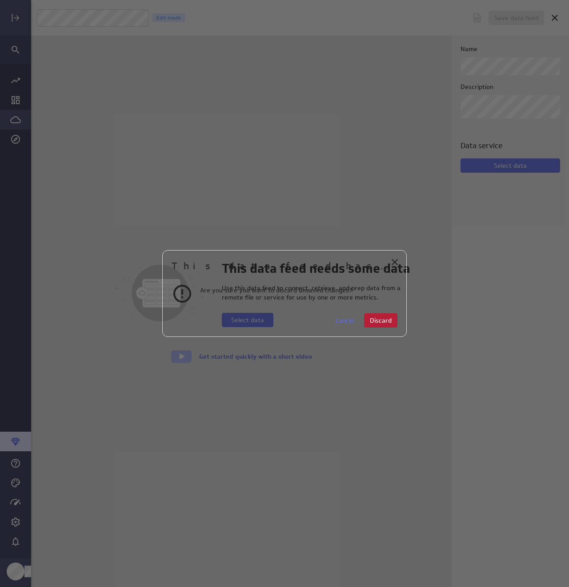
click at [382, 319] on span "Discard" at bounding box center [381, 320] width 22 height 8
click at [372, 321] on span "Discard" at bounding box center [381, 320] width 22 height 8
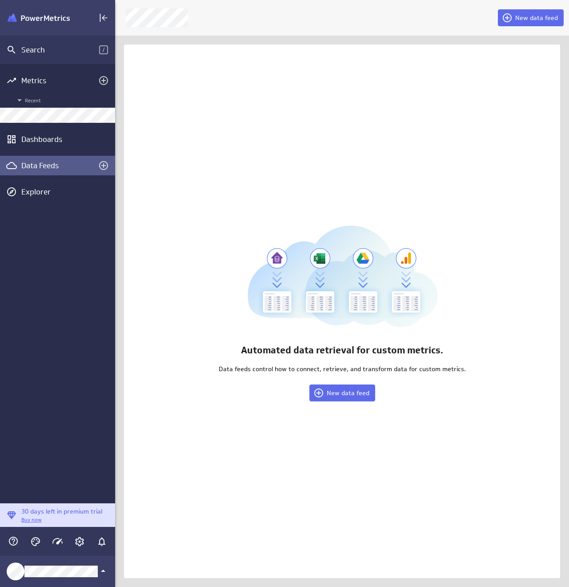
scroll to position [4, 4]
click at [102, 164] on icon "Create a data feed" at bounding box center [104, 165] width 11 height 11
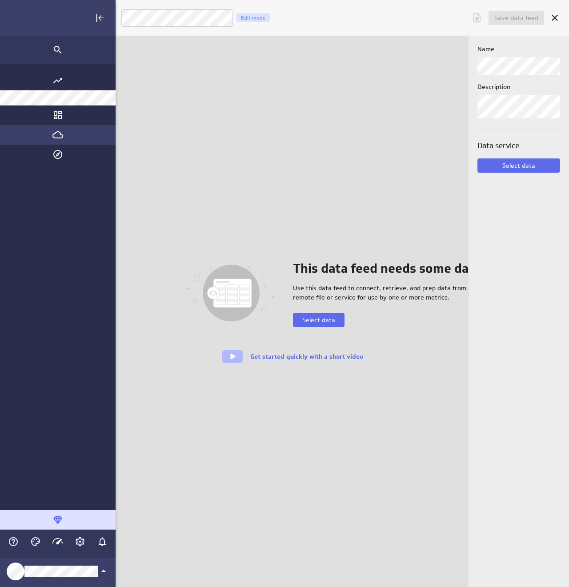
scroll to position [600, 552]
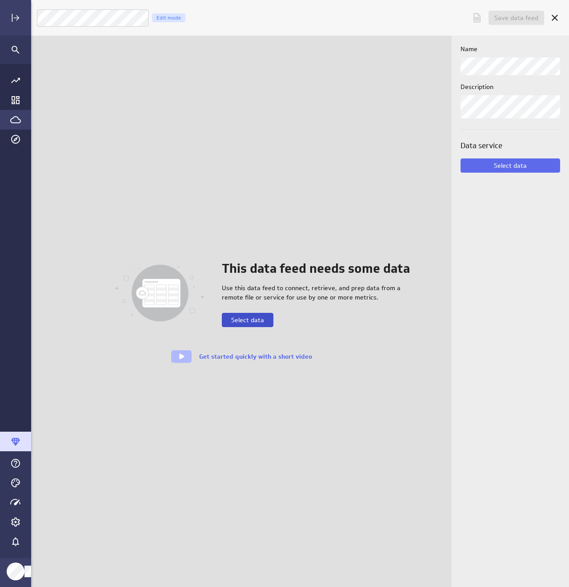
click at [257, 316] on span "Select data" at bounding box center [247, 320] width 33 height 8
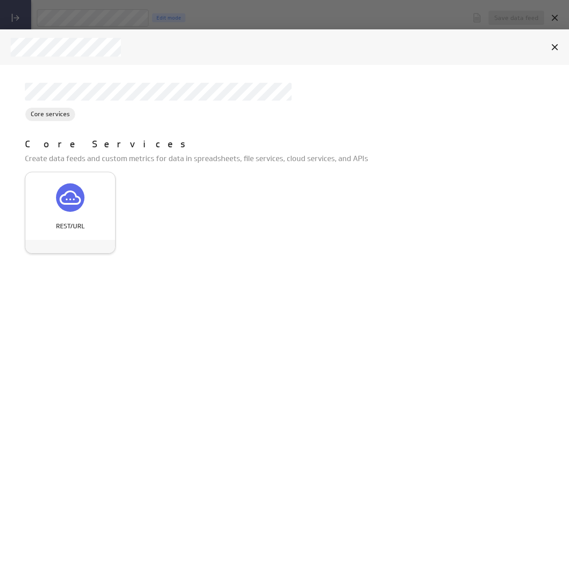
click at [64, 195] on icon "REST/URL" at bounding box center [70, 197] width 21 height 14
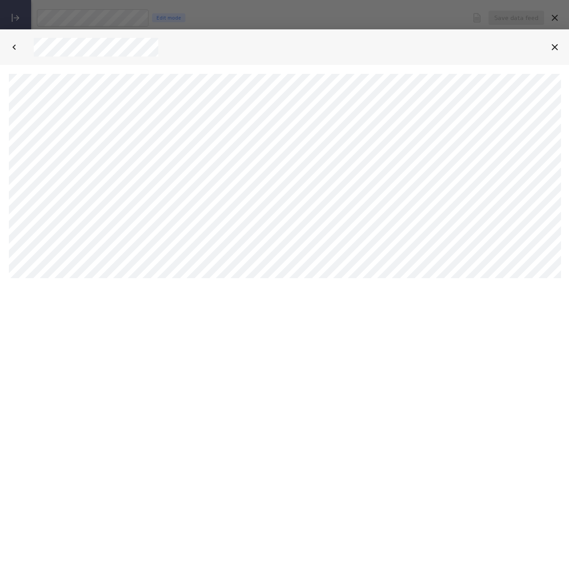
scroll to position [0, 0]
click at [227, 286] on html "Klips Help Account What's New Help Sign Out" at bounding box center [284, 175] width 569 height 222
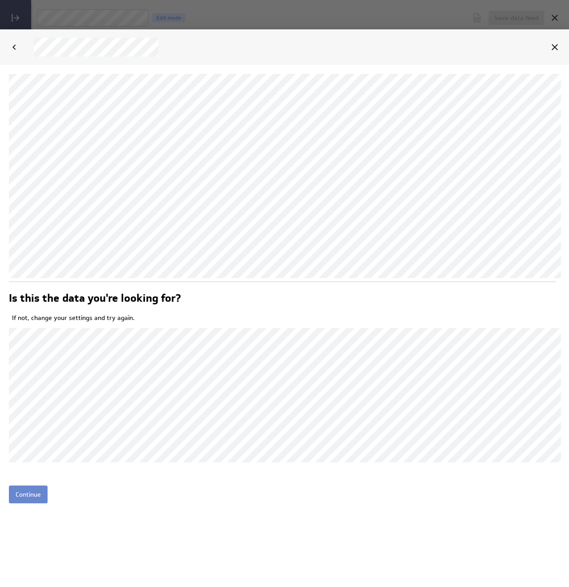
click at [32, 487] on input "Continue" at bounding box center [28, 494] width 39 height 18
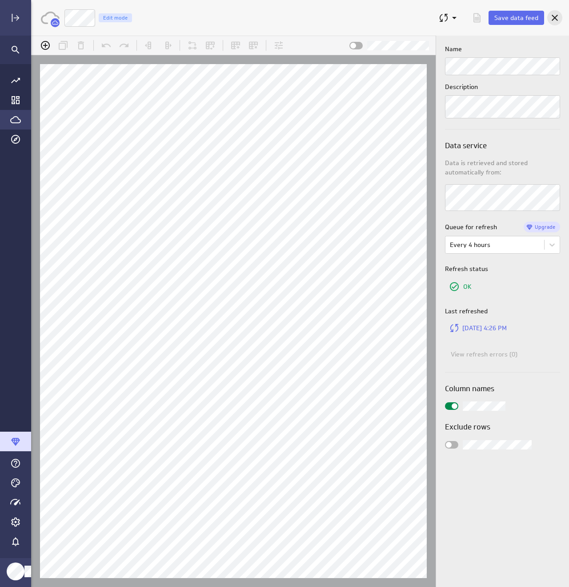
click at [551, 17] on icon "Cancel" at bounding box center [555, 17] width 11 height 11
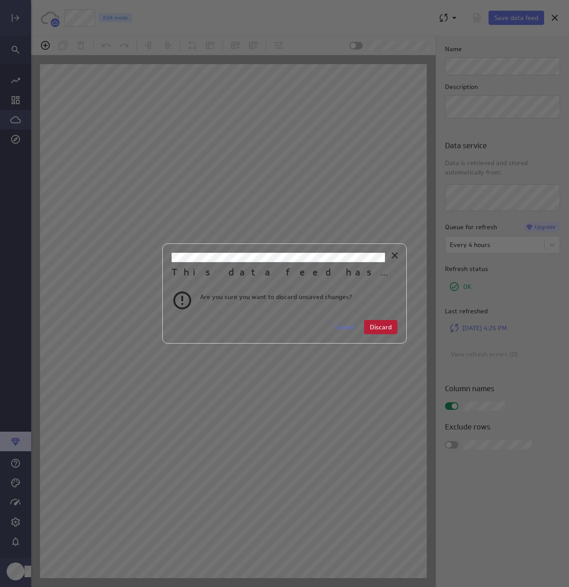
click at [380, 326] on span "Discard" at bounding box center [381, 327] width 22 height 8
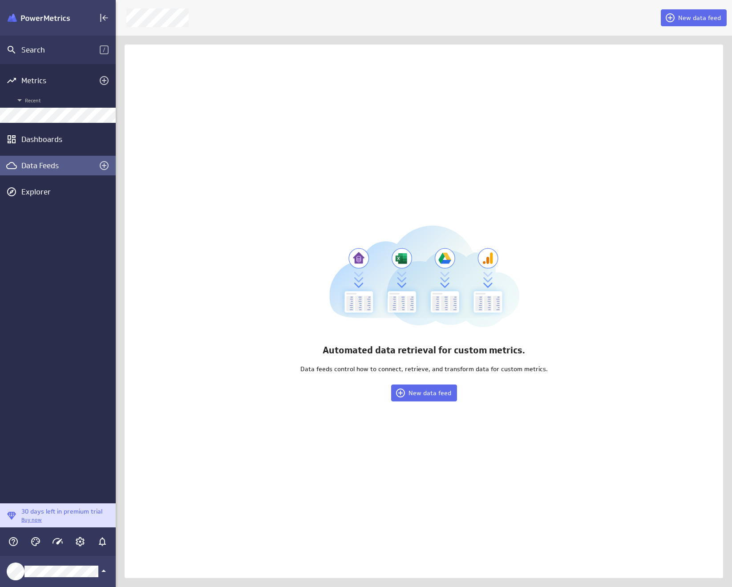
scroll to position [600, 630]
click at [78, 547] on div "Main Menu" at bounding box center [79, 541] width 15 height 15
click at [84, 543] on icon "Account and settings" at bounding box center [80, 541] width 9 height 9
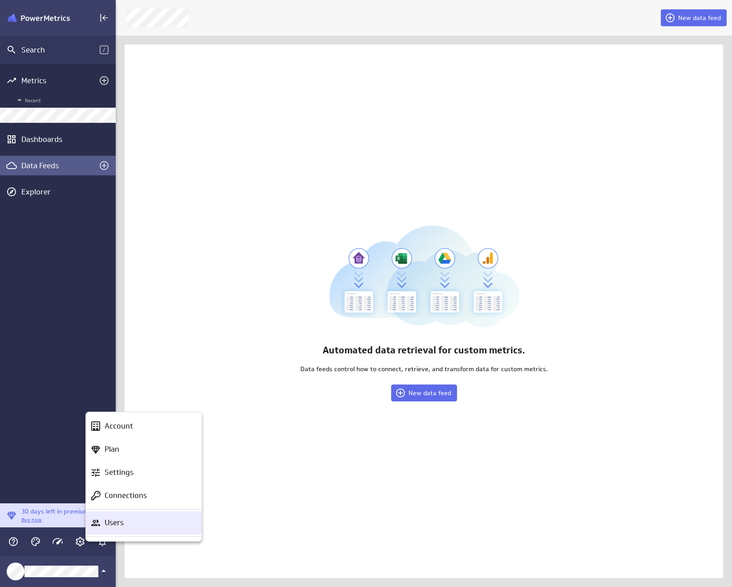
click at [126, 524] on div "Users" at bounding box center [147, 522] width 93 height 11
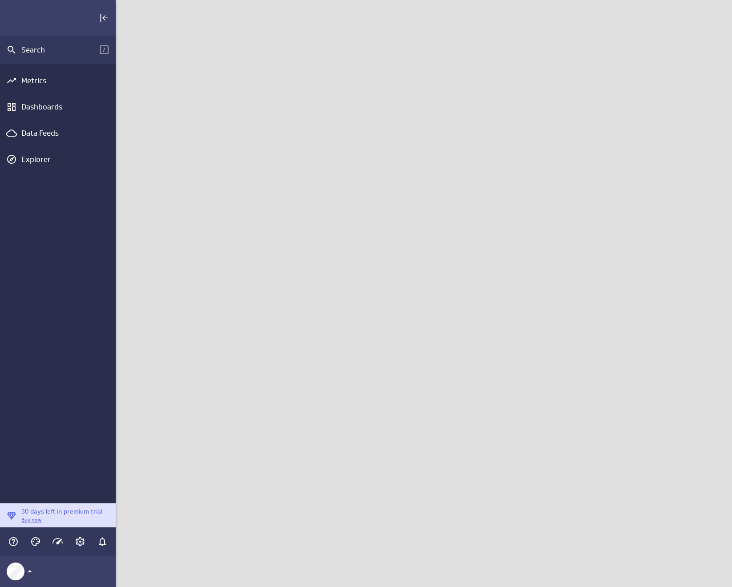
scroll to position [600, 630]
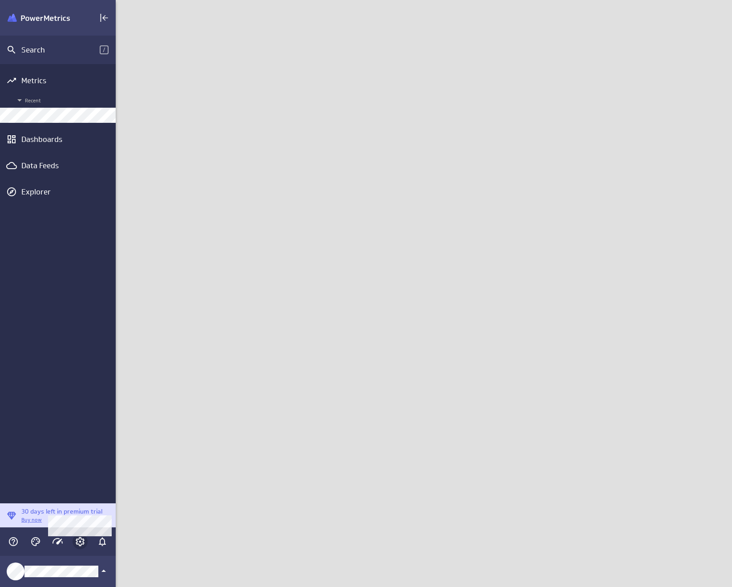
click at [77, 542] on icon "Account and settings" at bounding box center [80, 541] width 9 height 9
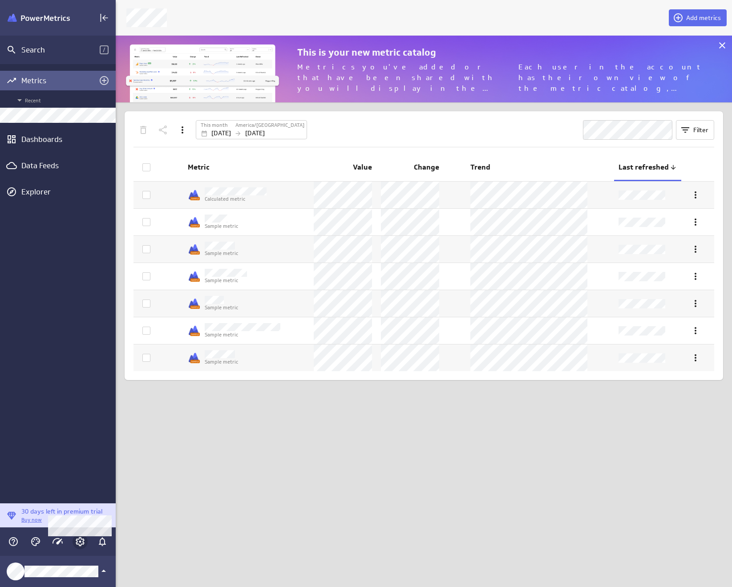
scroll to position [80, 630]
click at [67, 540] on div "Main Menu" at bounding box center [58, 541] width 20 height 20
click at [79, 539] on icon "Account and settings" at bounding box center [80, 541] width 11 height 11
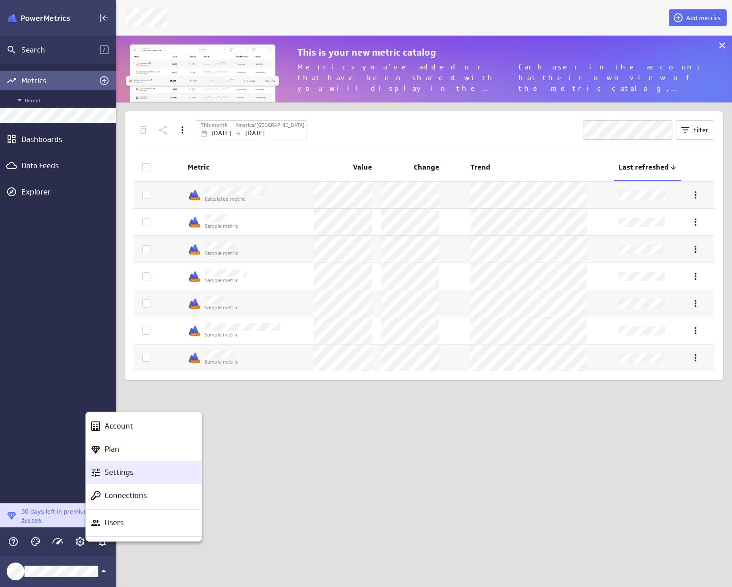
click at [113, 468] on p "Settings" at bounding box center [119, 471] width 29 height 11
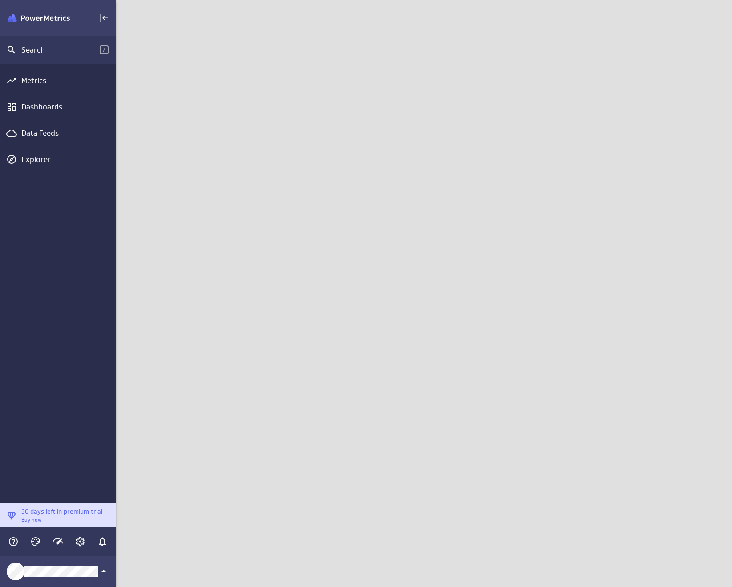
scroll to position [600, 630]
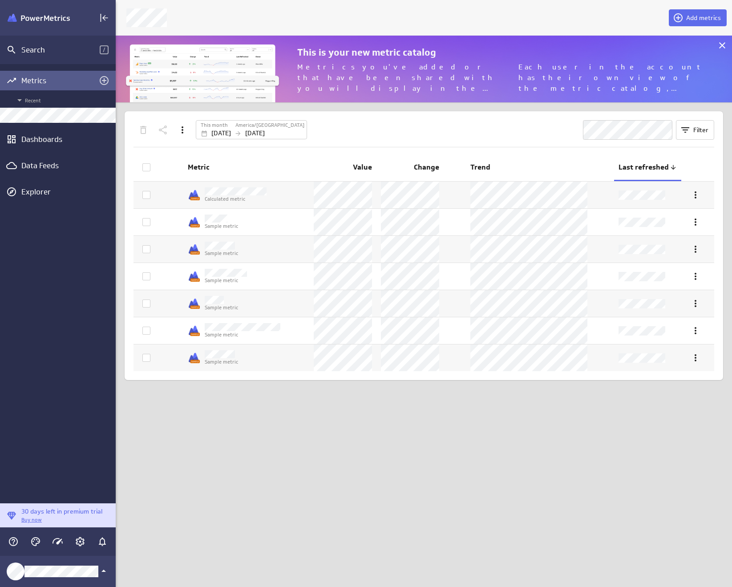
scroll to position [600, 630]
click at [48, 140] on div "Dashboards" at bounding box center [57, 139] width 73 height 10
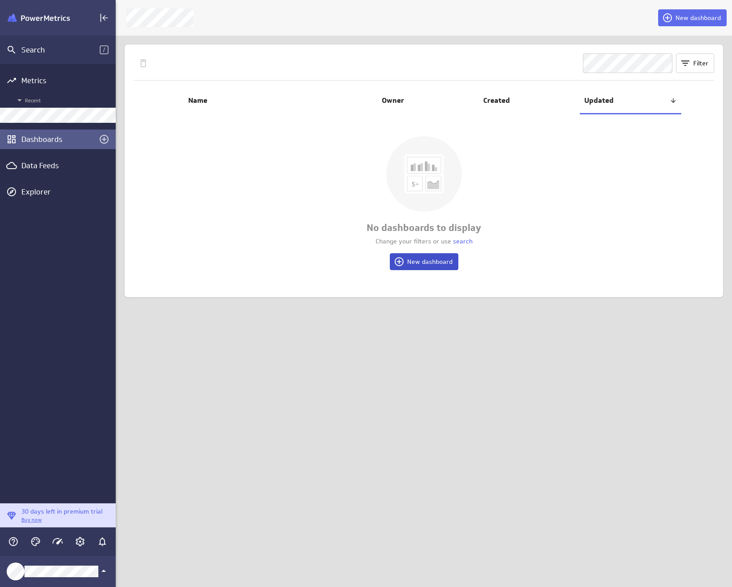
click at [430, 267] on button "New dashboard" at bounding box center [424, 261] width 68 height 17
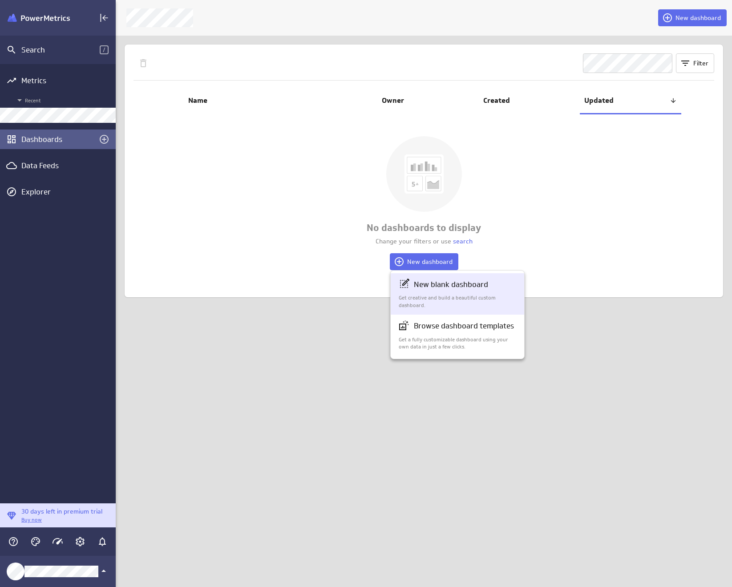
click at [439, 298] on p "Get creative and build a beautiful custom dashboard." at bounding box center [457, 301] width 118 height 15
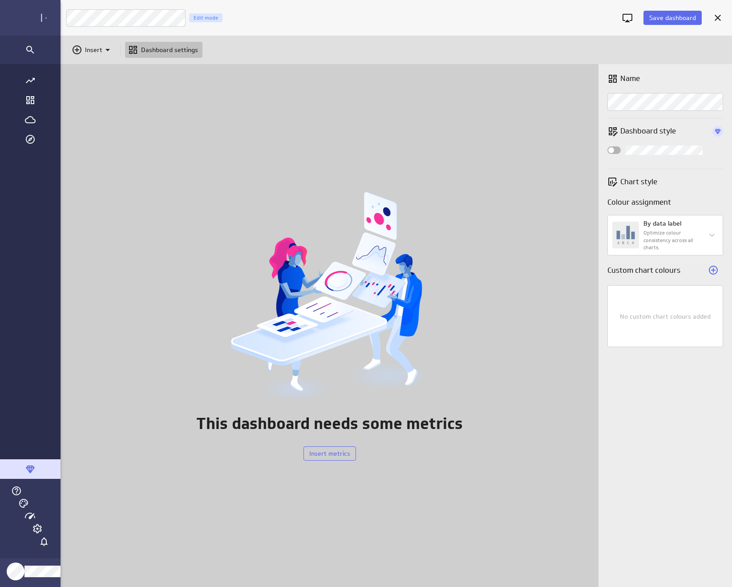
scroll to position [600, 714]
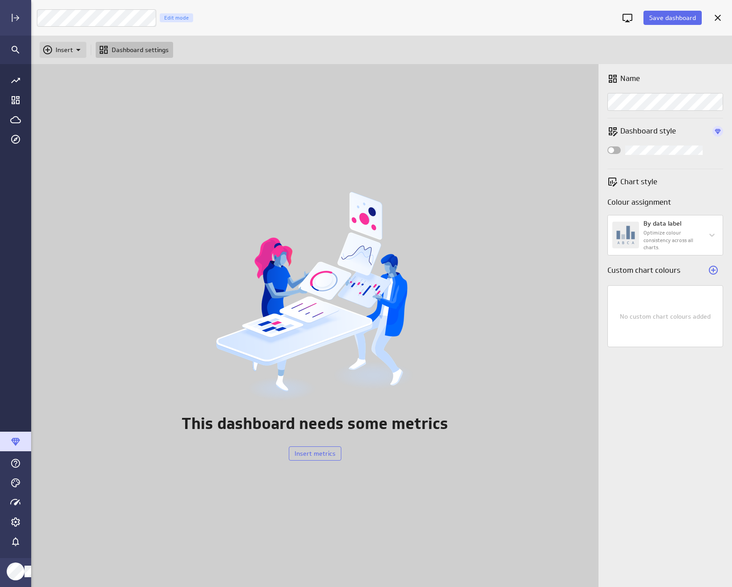
click at [65, 55] on div "Insert" at bounding box center [63, 50] width 47 height 16
click at [70, 75] on p "Metrics" at bounding box center [69, 71] width 21 height 9
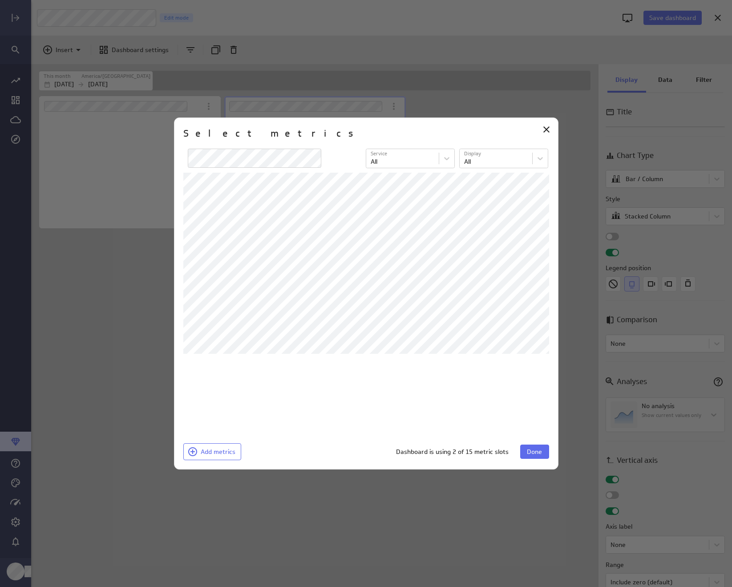
scroll to position [112, 182]
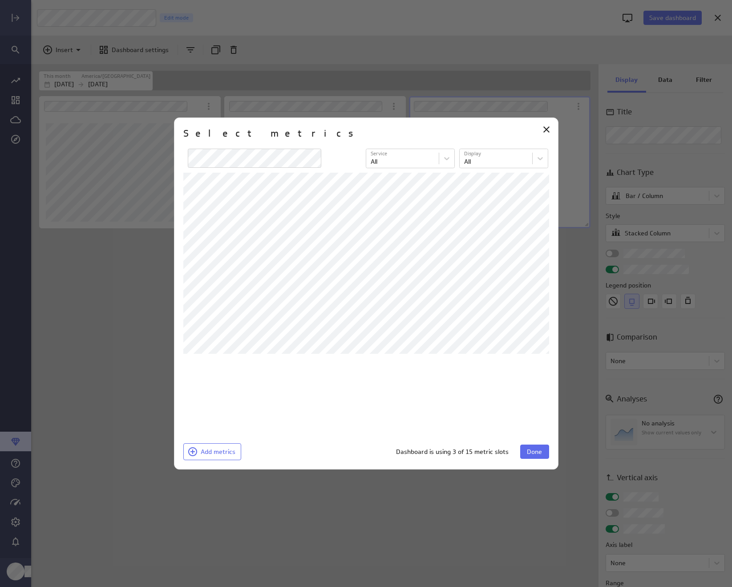
click at [528, 451] on span "Done" at bounding box center [534, 451] width 15 height 8
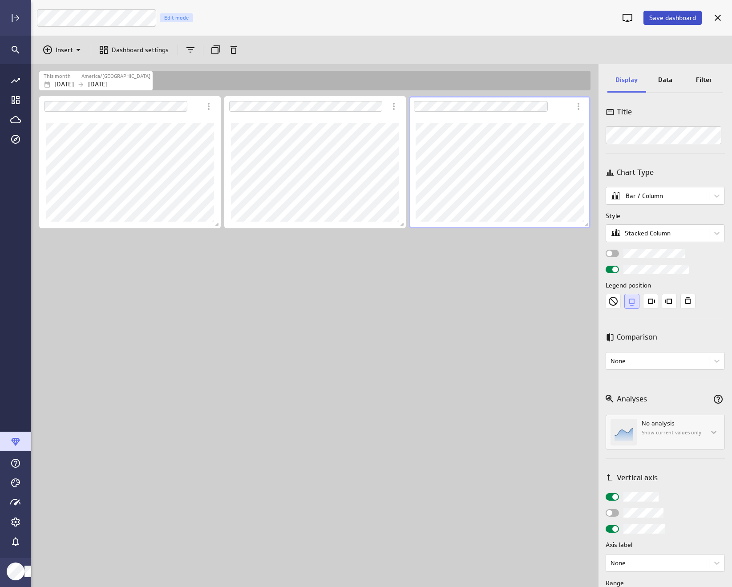
click at [676, 20] on span "Save dashboard" at bounding box center [672, 18] width 47 height 8
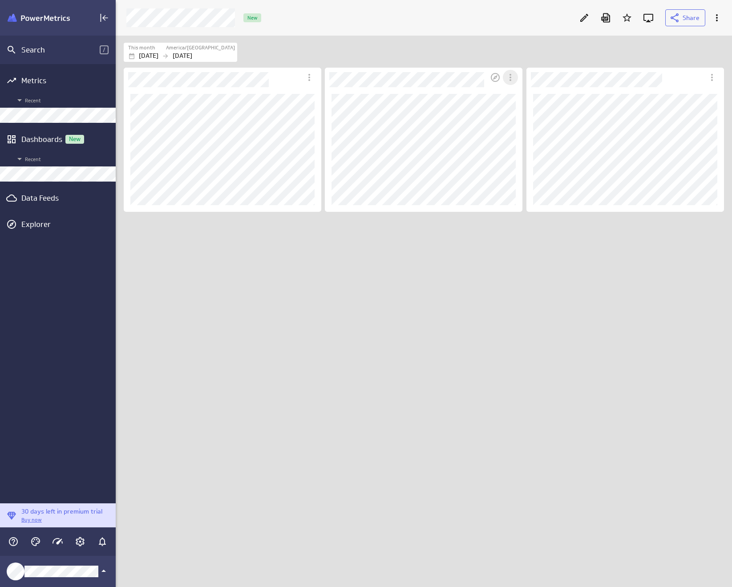
click at [509, 80] on icon "More actions" at bounding box center [510, 77] width 11 height 11
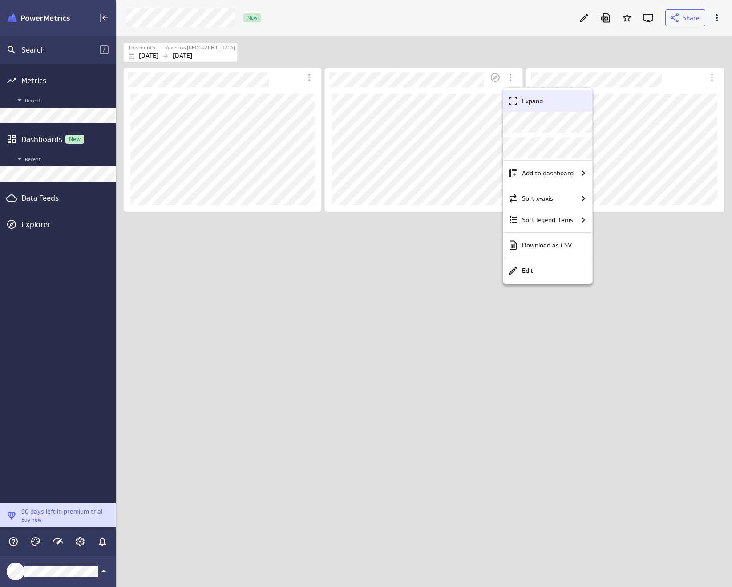
click at [518, 94] on div "Expand" at bounding box center [547, 100] width 89 height 21
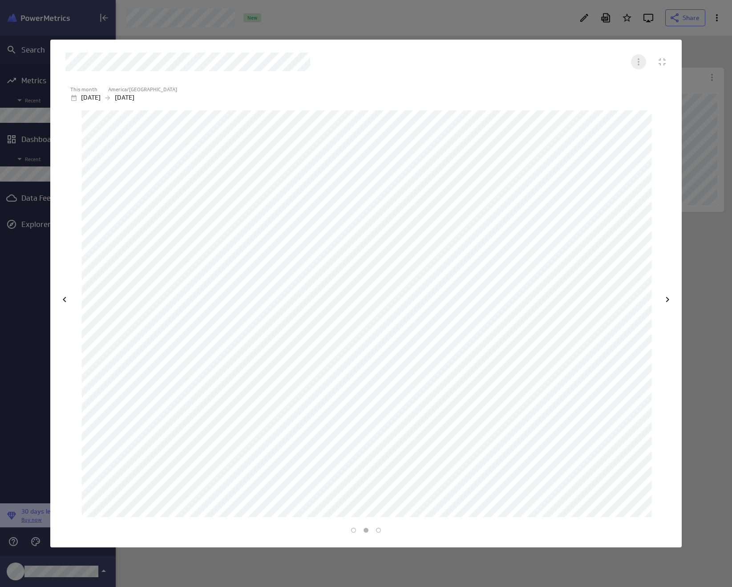
click at [634, 63] on icon "More actions" at bounding box center [638, 61] width 11 height 11
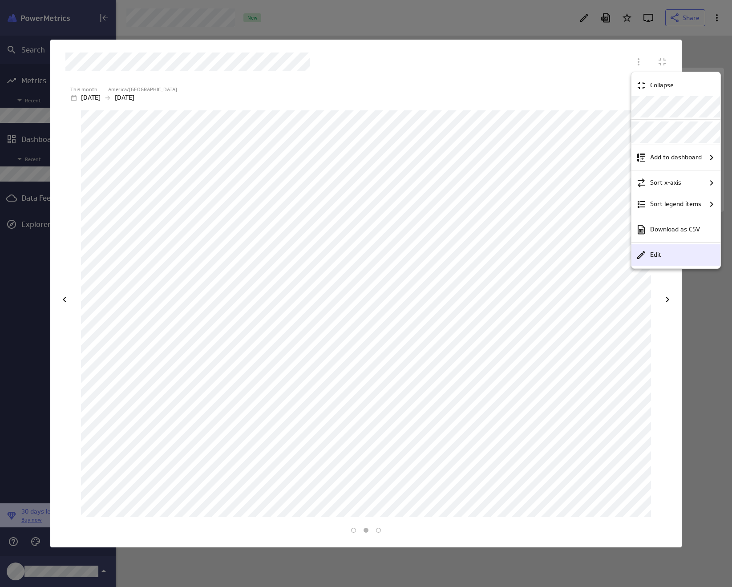
click at [655, 254] on p "Edit" at bounding box center [655, 254] width 11 height 9
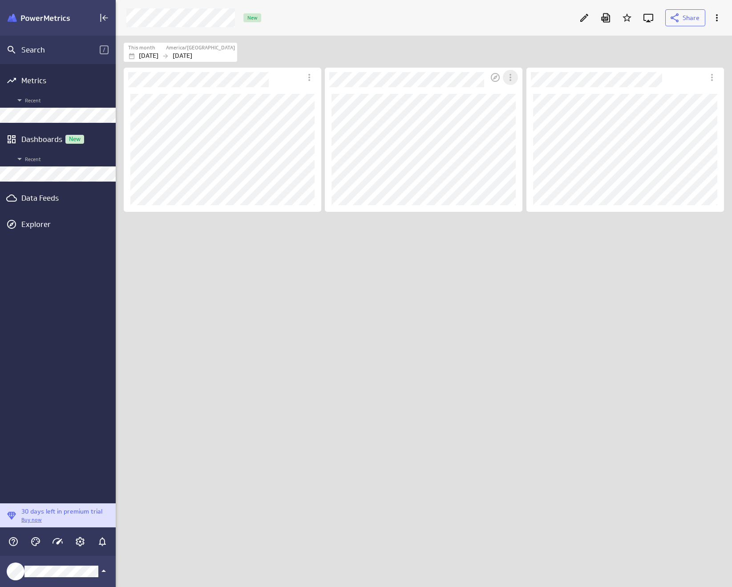
click at [507, 72] on icon "More actions" at bounding box center [510, 77] width 11 height 11
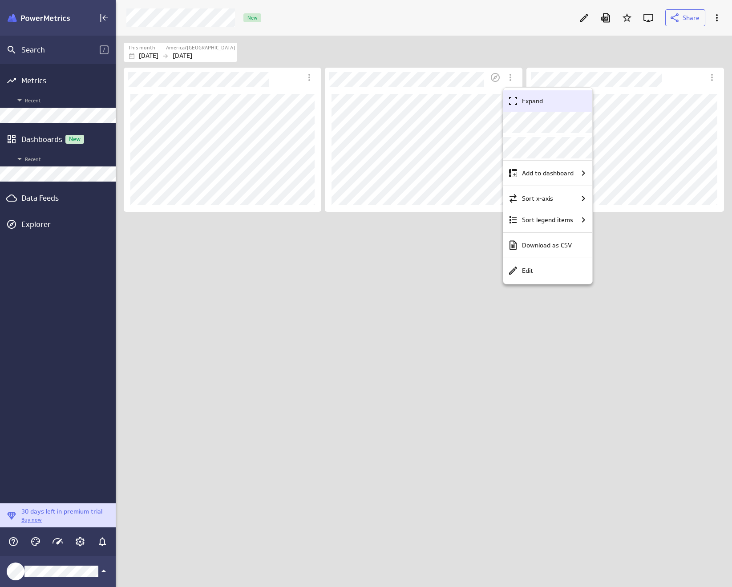
click at [513, 99] on icon "Expand" at bounding box center [512, 101] width 11 height 11
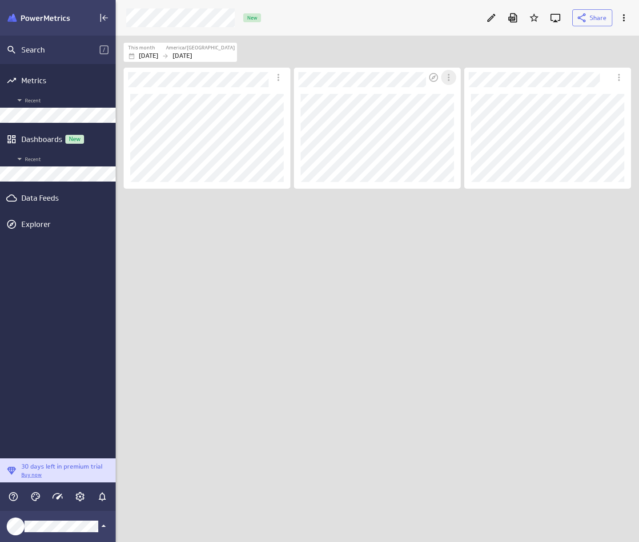
click at [450, 76] on icon "More actions" at bounding box center [448, 77] width 11 height 11
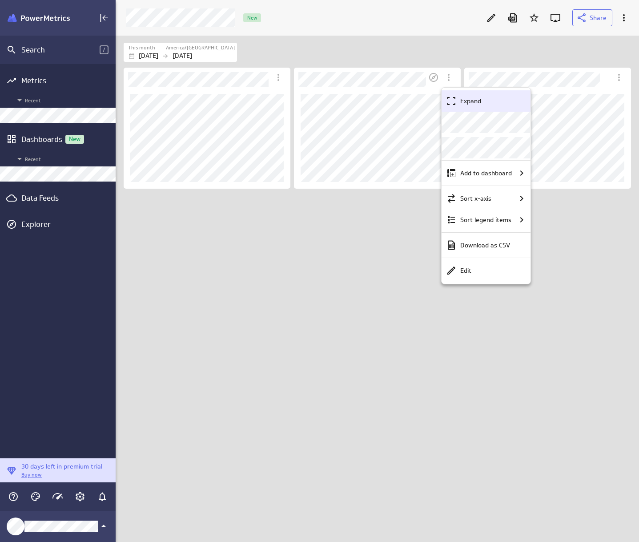
click at [458, 93] on div "Expand" at bounding box center [486, 100] width 89 height 21
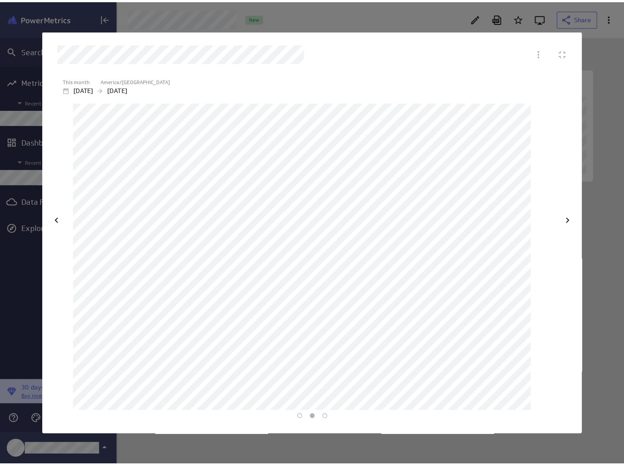
scroll to position [33, 521]
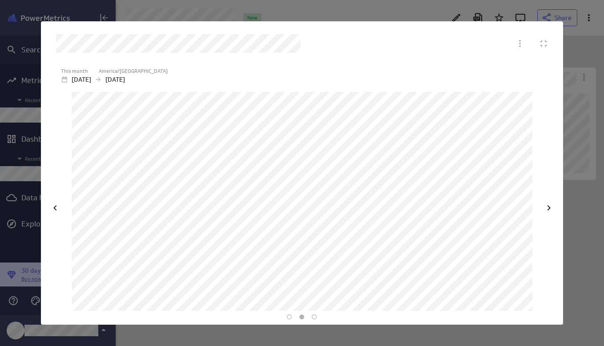
click at [594, 68] on div at bounding box center [302, 173] width 604 height 346
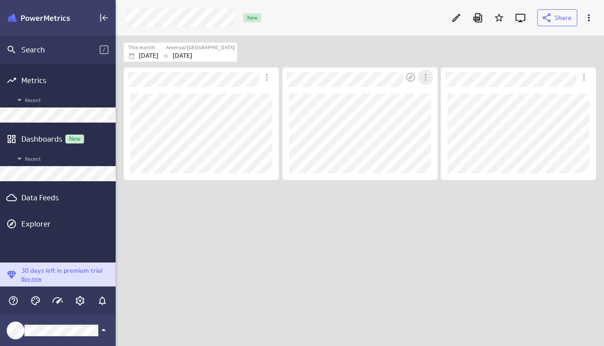
click at [427, 80] on icon "More actions" at bounding box center [425, 77] width 11 height 11
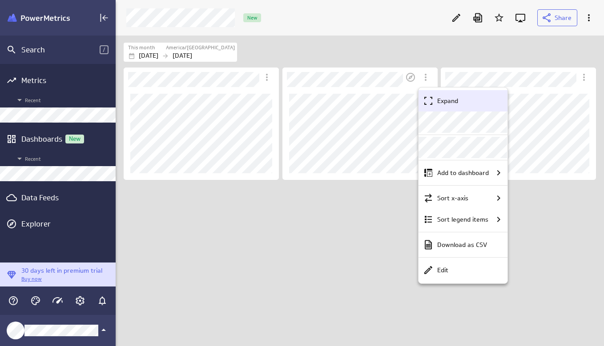
click at [453, 98] on p "Expand" at bounding box center [447, 101] width 21 height 9
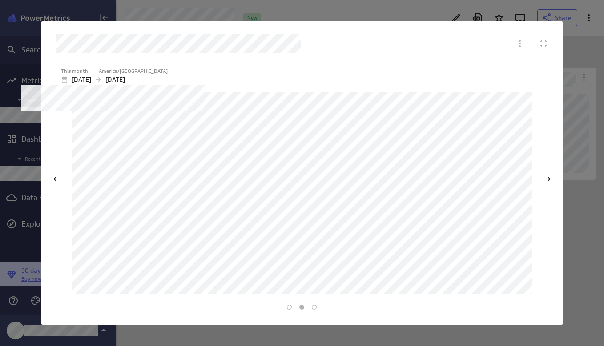
click at [129, 66] on div "This month America/Toronto Aug 01 2025 Aug 31 2025" at bounding box center [301, 76] width 491 height 20
click at [130, 73] on label "America/[GEOGRAPHIC_DATA]" at bounding box center [133, 72] width 69 height 8
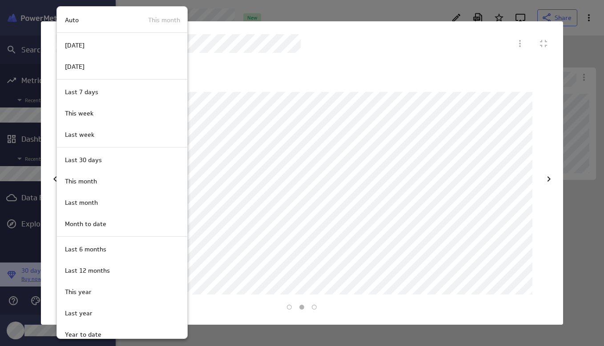
click at [285, 85] on div at bounding box center [302, 173] width 604 height 346
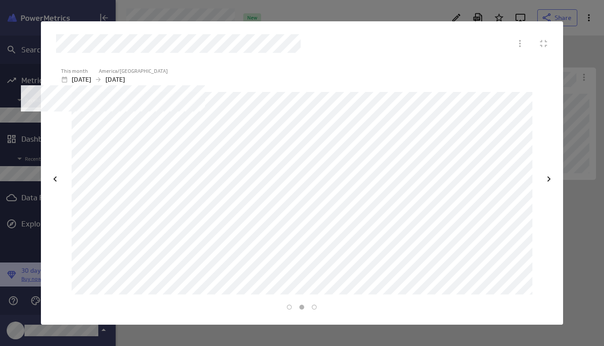
click at [125, 79] on p "[DATE]" at bounding box center [115, 79] width 20 height 9
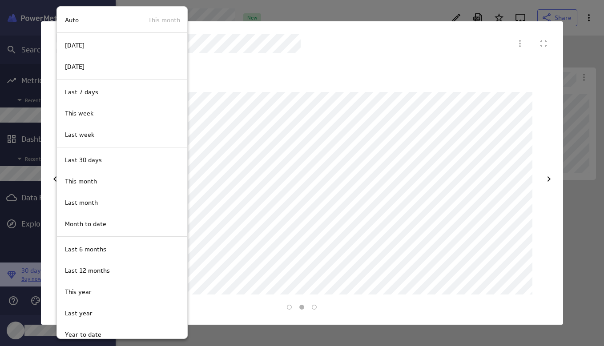
click at [207, 72] on div at bounding box center [302, 173] width 604 height 346
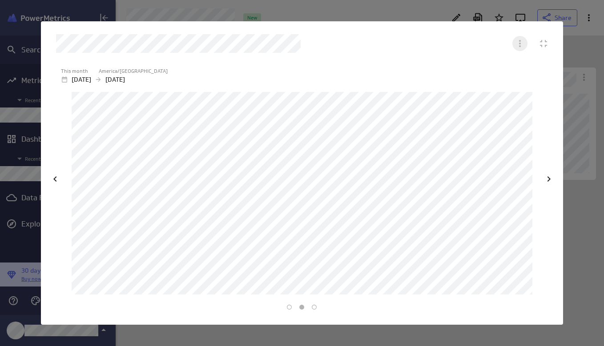
click at [515, 44] on icon "More actions" at bounding box center [520, 43] width 11 height 11
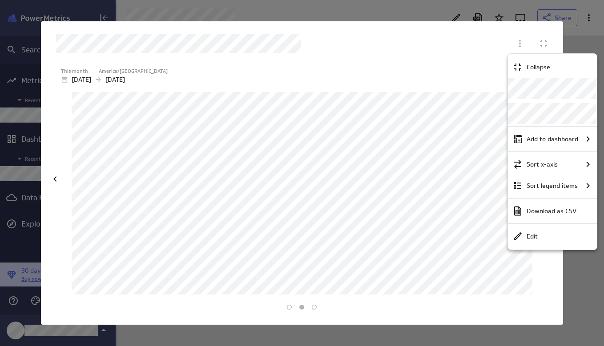
click at [591, 37] on div at bounding box center [302, 173] width 604 height 346
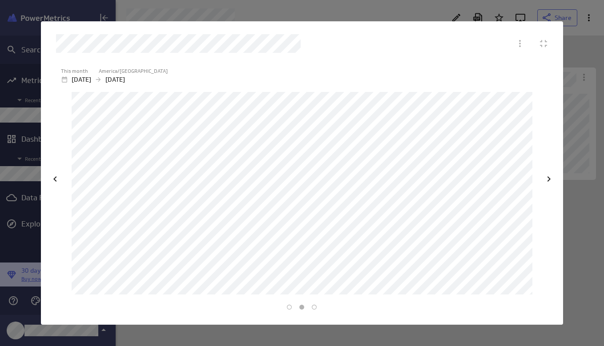
click at [583, 53] on div at bounding box center [302, 173] width 604 height 346
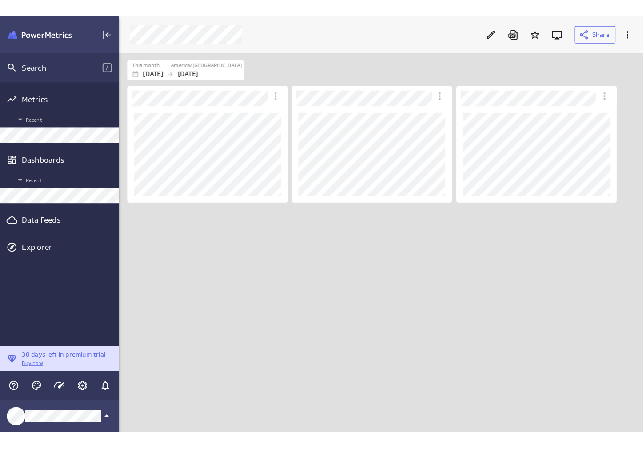
scroll to position [33, 525]
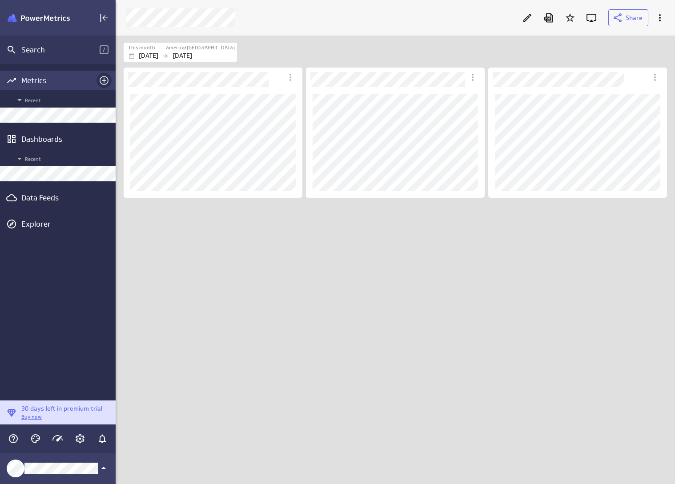
click at [103, 79] on icon "Add metrics" at bounding box center [104, 80] width 11 height 11
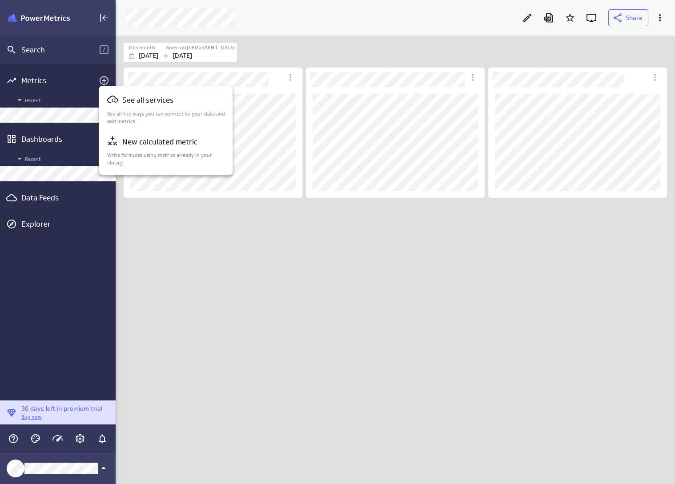
click at [116, 80] on div at bounding box center [337, 242] width 675 height 484
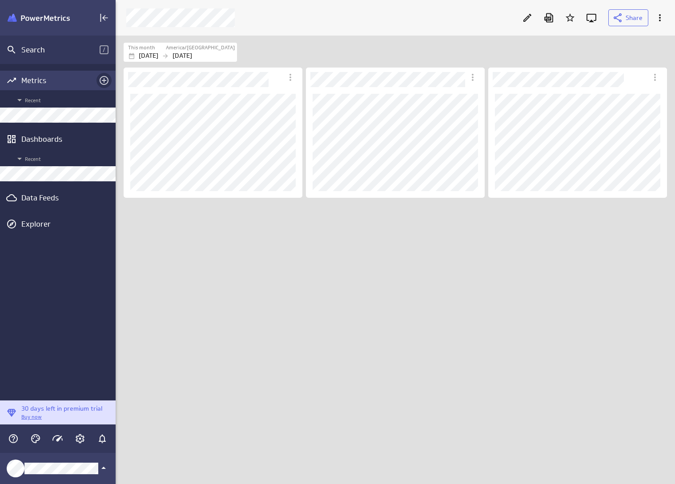
click at [102, 80] on icon "Add metrics" at bounding box center [104, 80] width 9 height 9
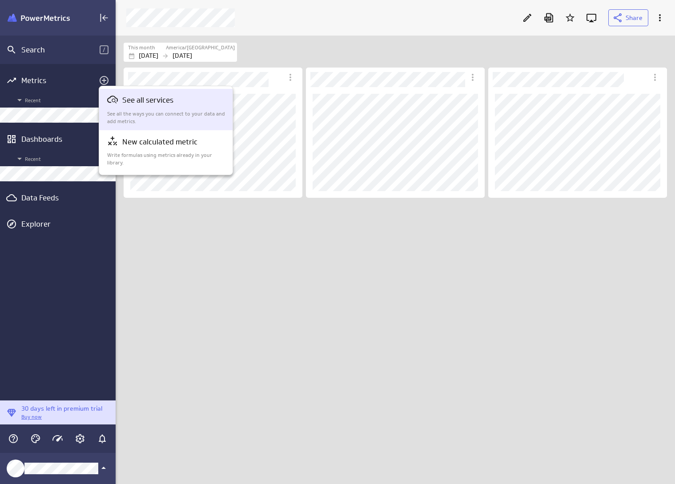
click at [121, 103] on div "See all services" at bounding box center [114, 100] width 15 height 12
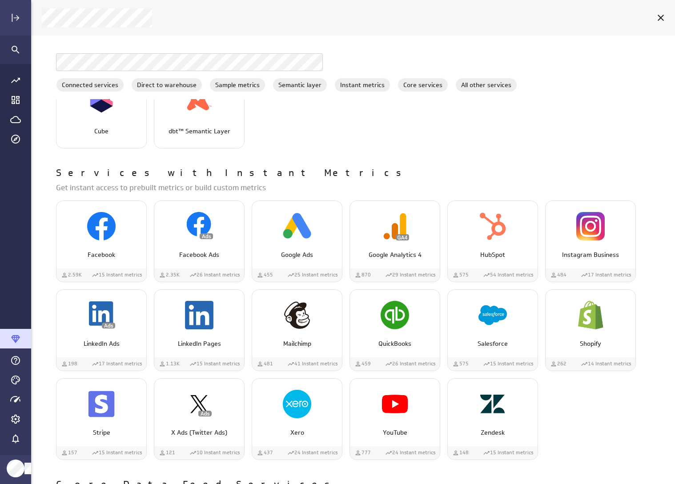
scroll to position [457, 0]
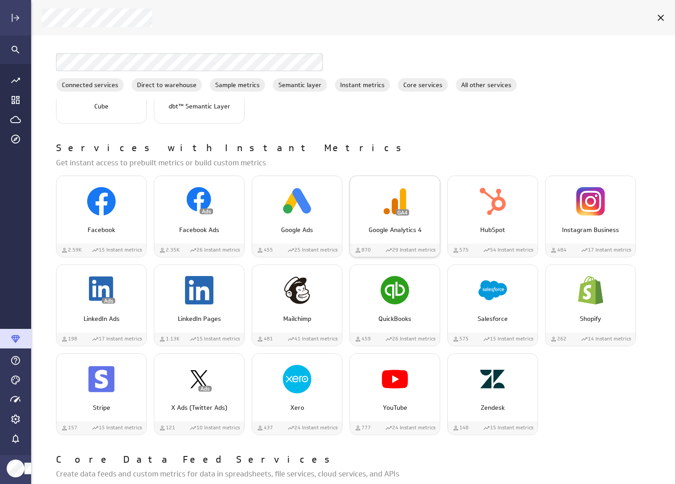
click at [389, 211] on img "Google Analytics 4" at bounding box center [395, 201] width 28 height 28
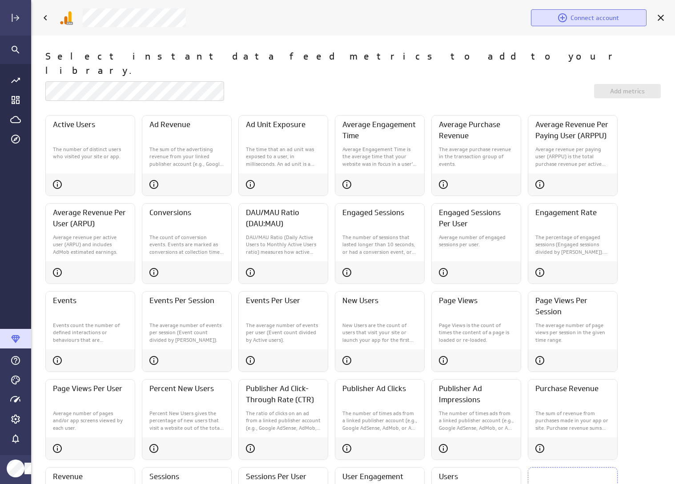
click at [599, 19] on span "Connect account" at bounding box center [595, 18] width 48 height 8
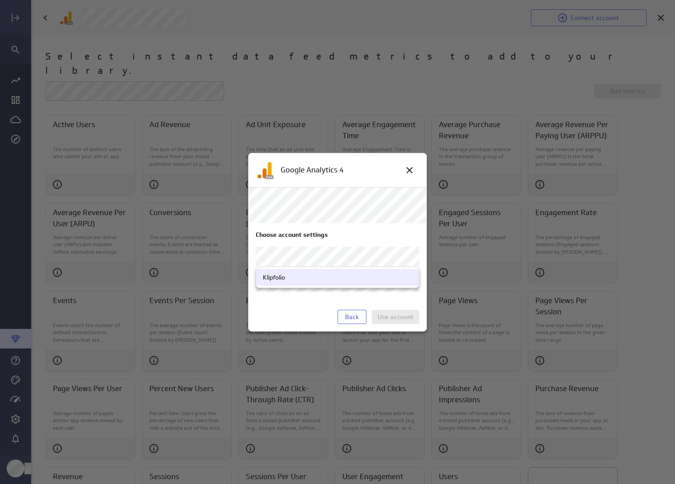
click at [385, 254] on body "Connect account Select instant data feed metrics to add to your library. Add me…" at bounding box center [337, 242] width 675 height 484
click at [334, 278] on div "Klipfolio" at bounding box center [337, 277] width 149 height 8
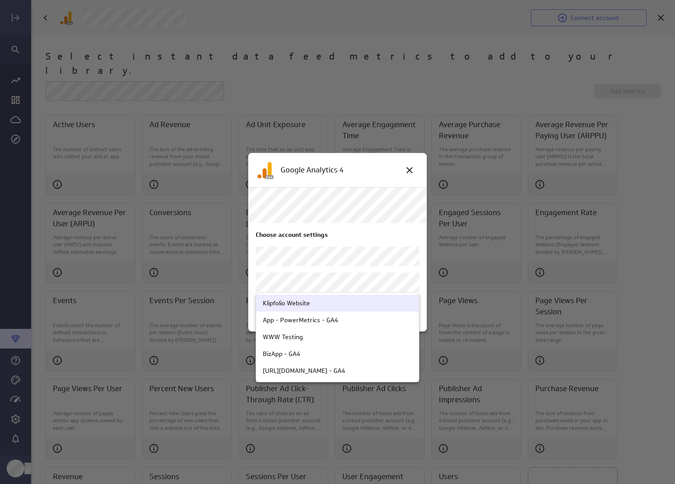
click at [389, 283] on body "Connect account Select instant data feed metrics to add to your library. Add me…" at bounding box center [337, 242] width 675 height 484
click at [343, 305] on div "Klipfolio Website" at bounding box center [337, 303] width 149 height 8
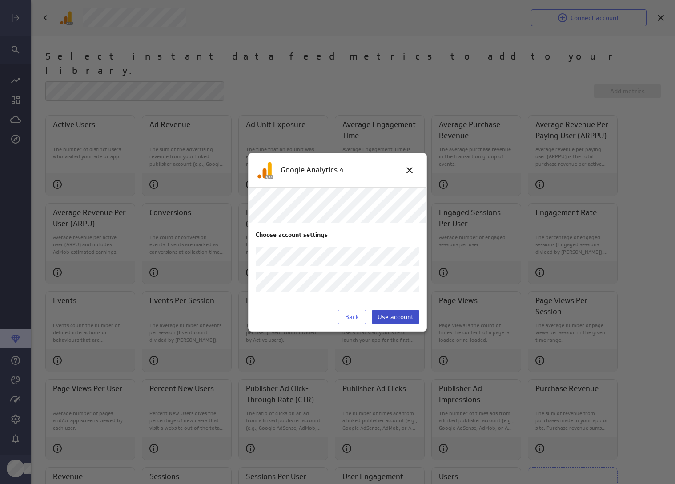
click at [378, 316] on span "Use account" at bounding box center [396, 317] width 36 height 8
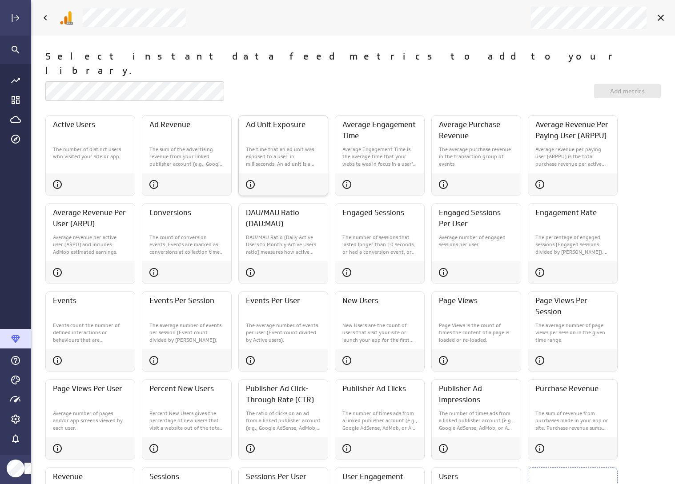
click at [275, 146] on p "The time that an ad unit was exposed to a user, in milliseconds. An ad unit is …" at bounding box center [283, 157] width 75 height 22
click at [381, 146] on p "Average Engagement Time is the average time that your website was in focus in a…" at bounding box center [379, 157] width 75 height 22
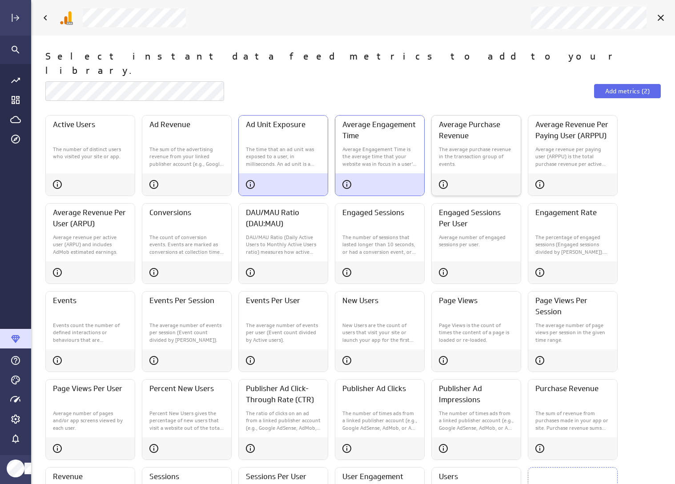
click at [472, 146] on p "The average purchase revenue in the transaction group of events." at bounding box center [476, 157] width 75 height 22
click at [204, 146] on p "The sum of the advertising revenue from your linked publisher account (e.g., Go…" at bounding box center [186, 157] width 75 height 22
click at [123, 127] on div "Active Users" at bounding box center [90, 129] width 89 height 27
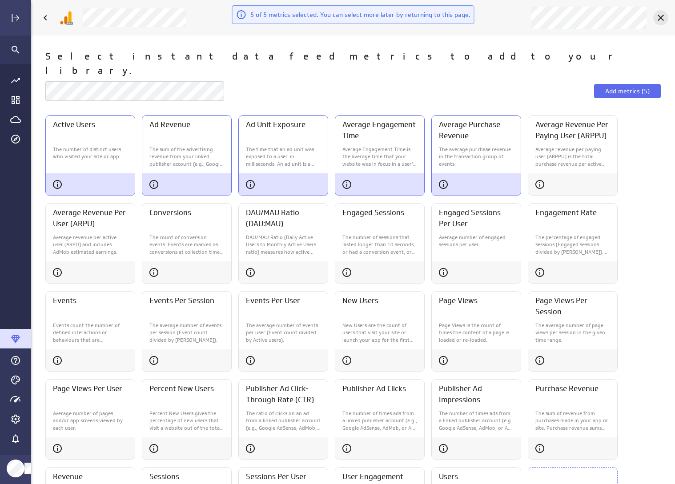
click at [639, 16] on icon "Cancel" at bounding box center [661, 17] width 11 height 11
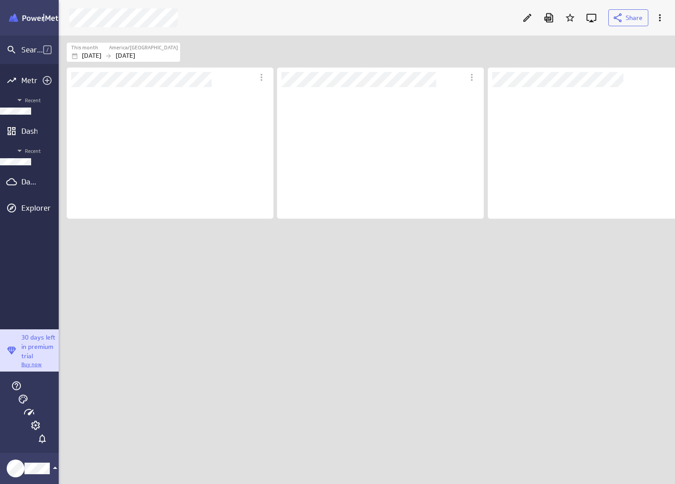
scroll to position [4, 4]
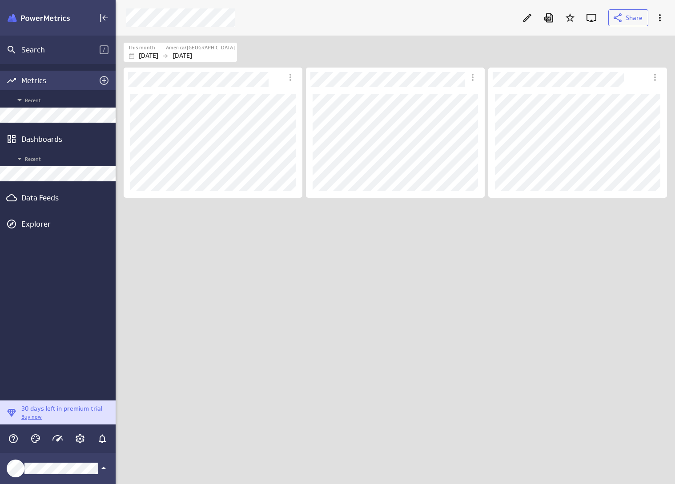
click at [105, 84] on icon "Add metrics" at bounding box center [104, 80] width 9 height 9
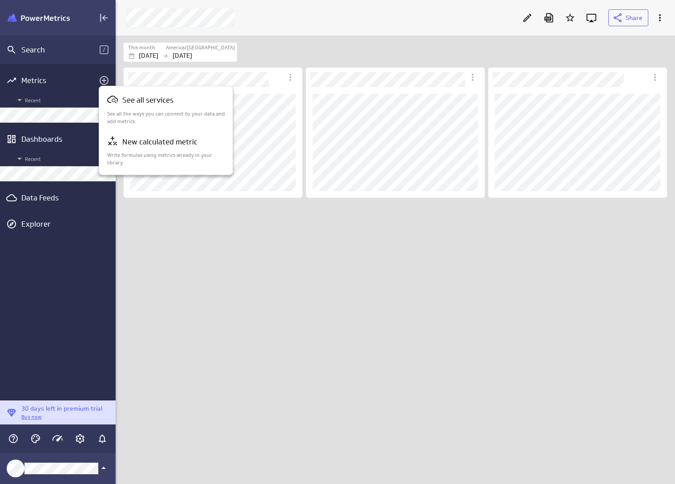
click at [311, 303] on div at bounding box center [337, 242] width 675 height 484
